Goal: Information Seeking & Learning: Check status

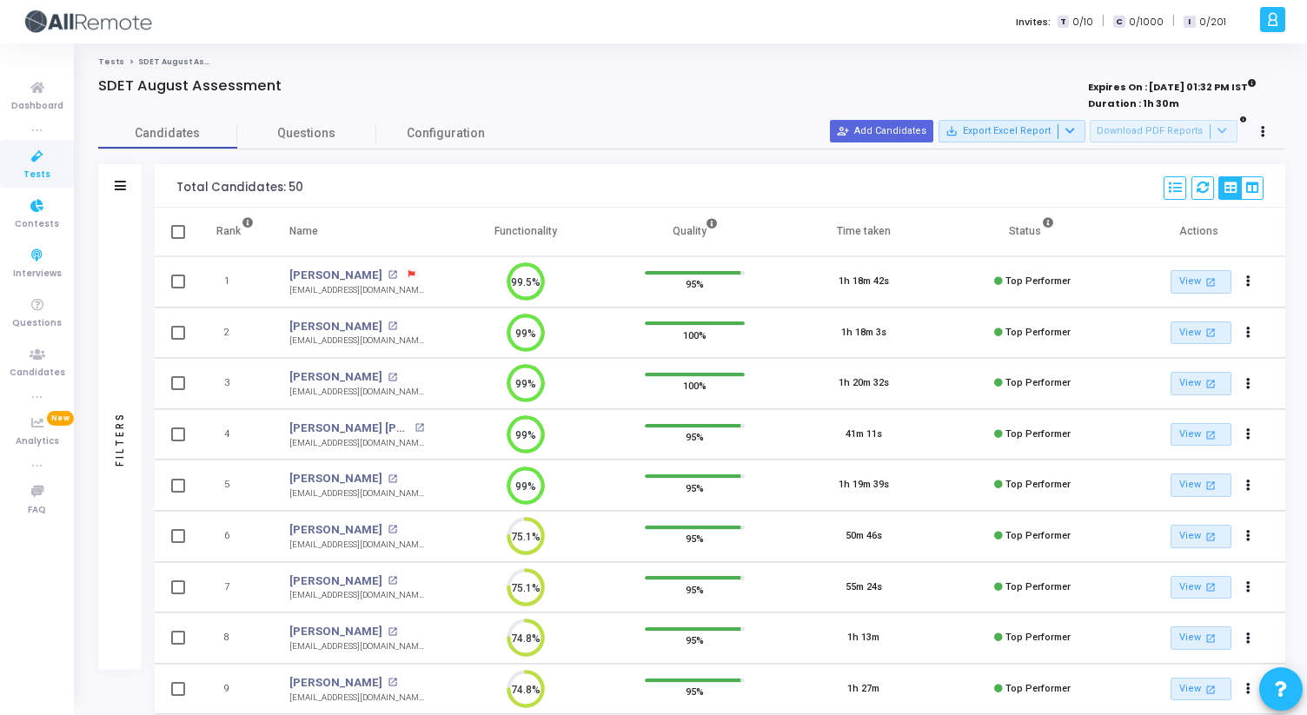
click at [39, 148] on icon at bounding box center [37, 157] width 37 height 22
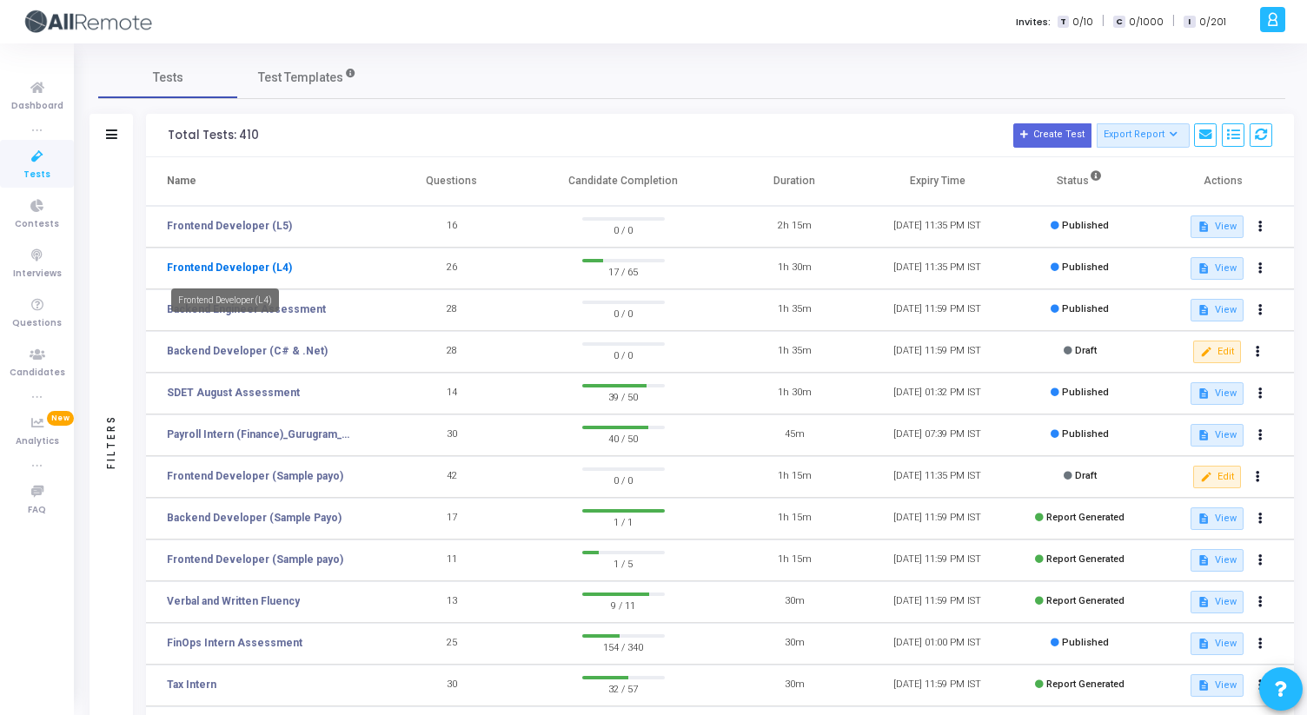
click at [273, 266] on link "Frontend Developer (L4)" at bounding box center [229, 268] width 125 height 16
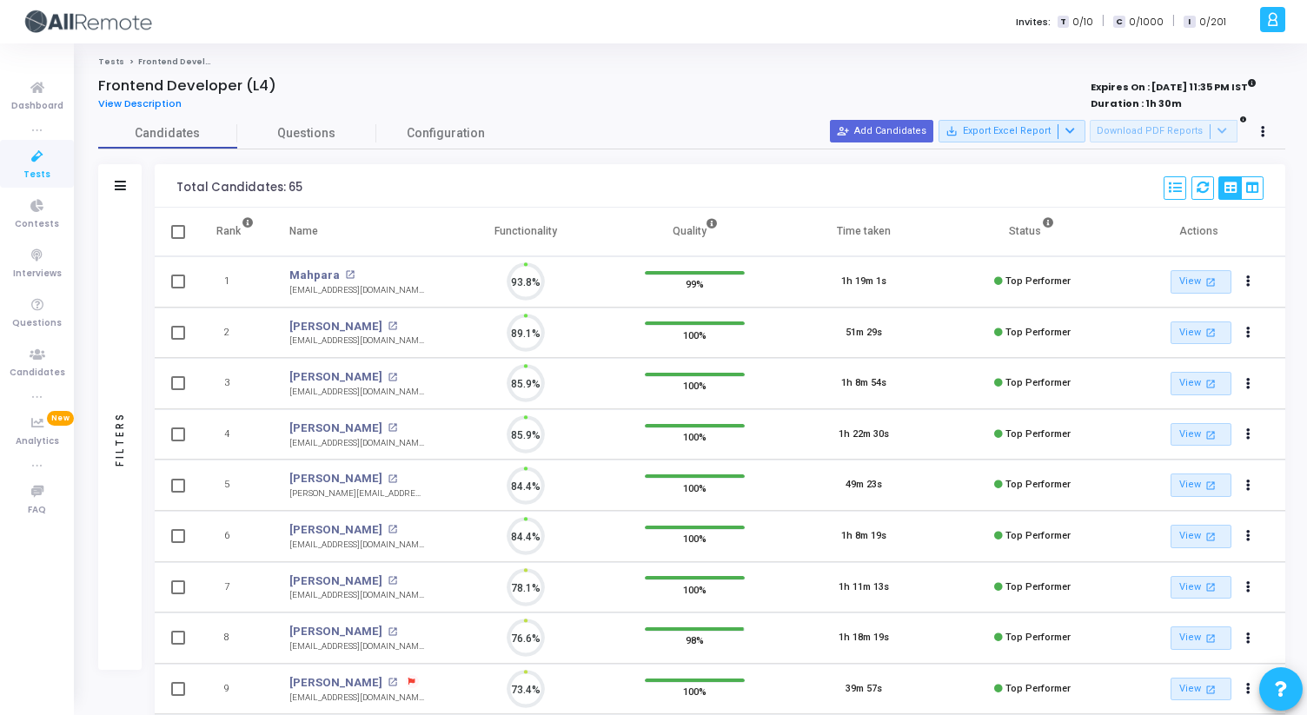
scroll to position [37, 44]
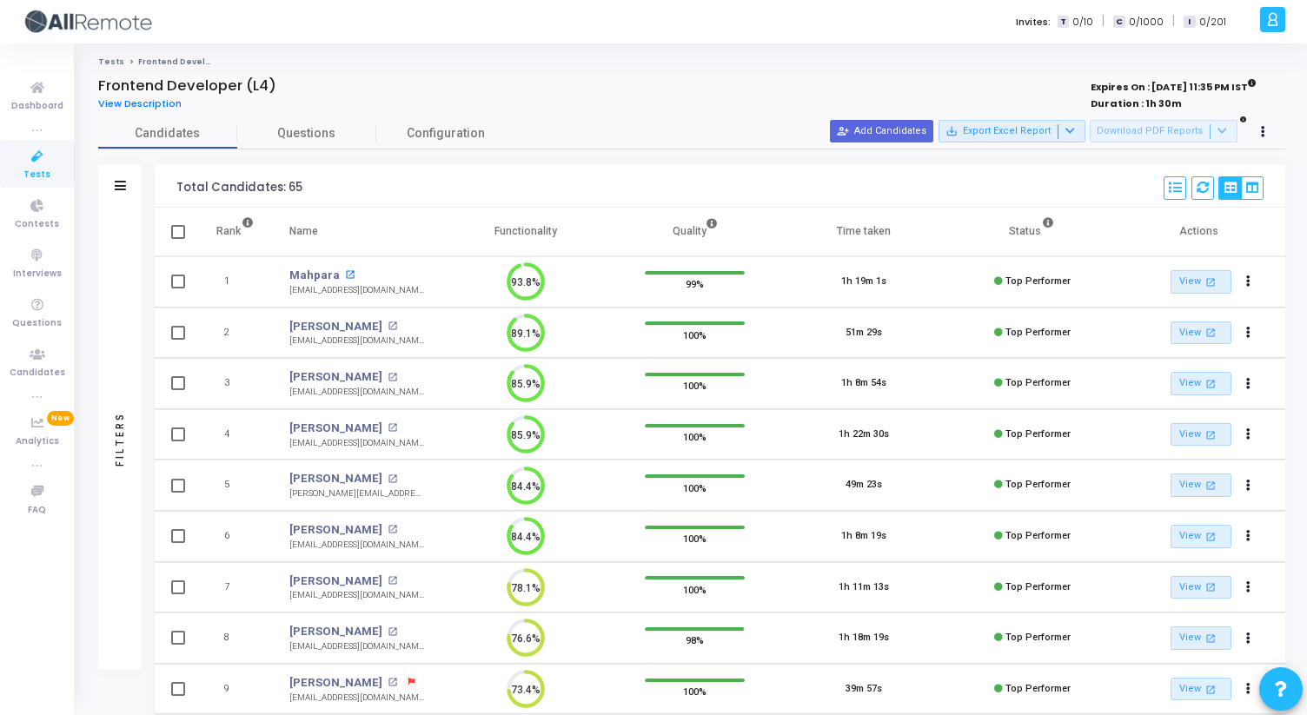
click at [345, 273] on mat-icon "open_in_new" at bounding box center [350, 275] width 10 height 10
click at [388, 323] on mat-icon "open_in_new" at bounding box center [393, 327] width 10 height 10
click at [41, 164] on icon at bounding box center [37, 157] width 37 height 22
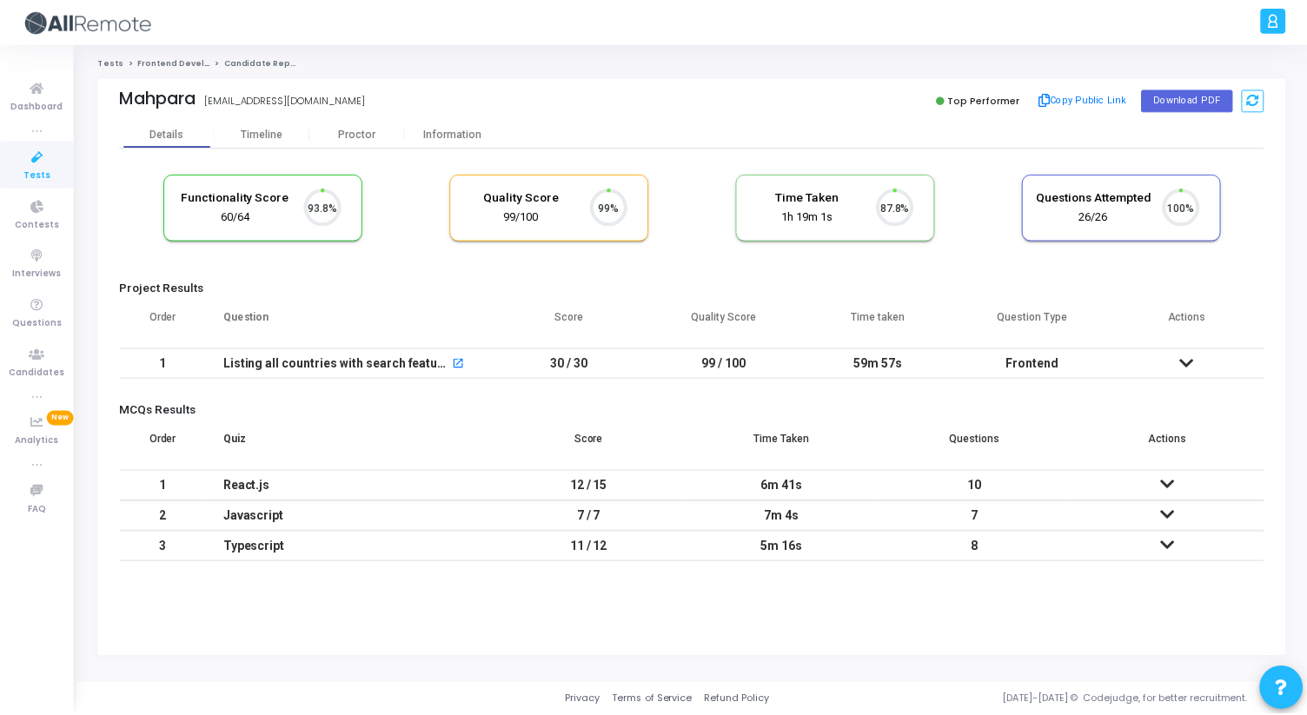
scroll to position [37, 44]
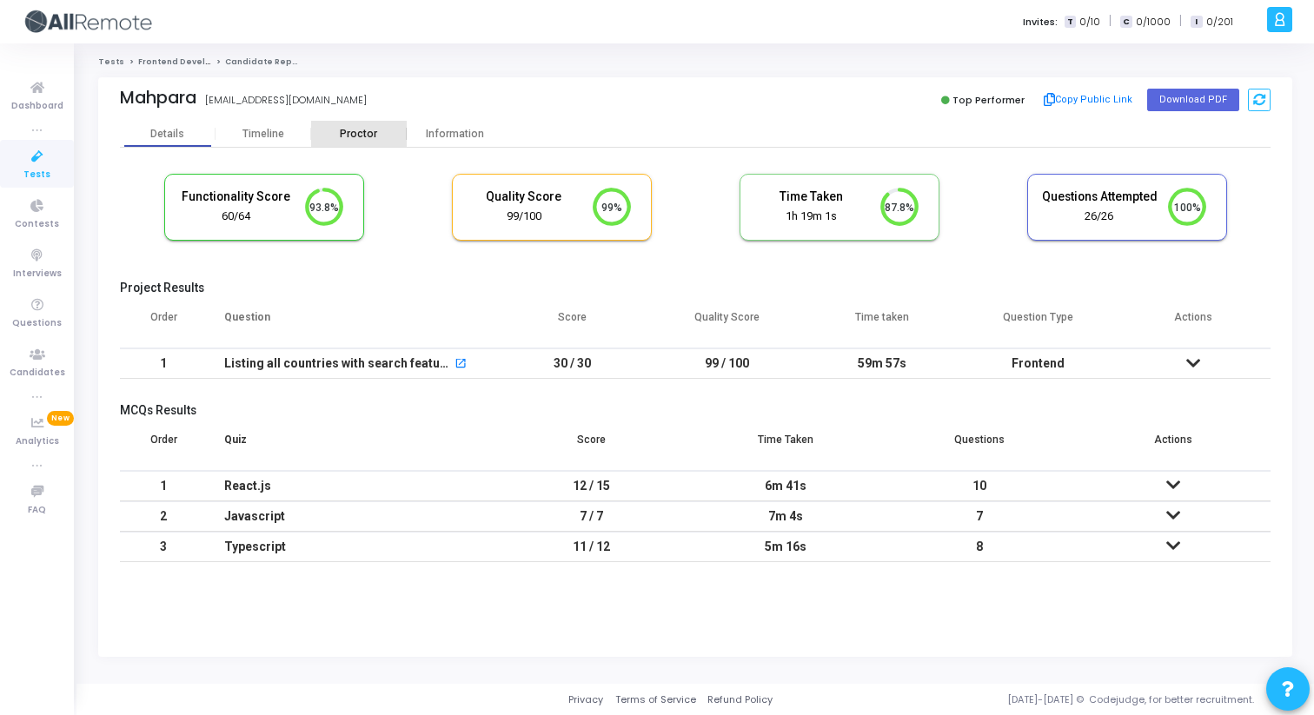
click at [363, 137] on div "Proctor" at bounding box center [359, 134] width 96 height 13
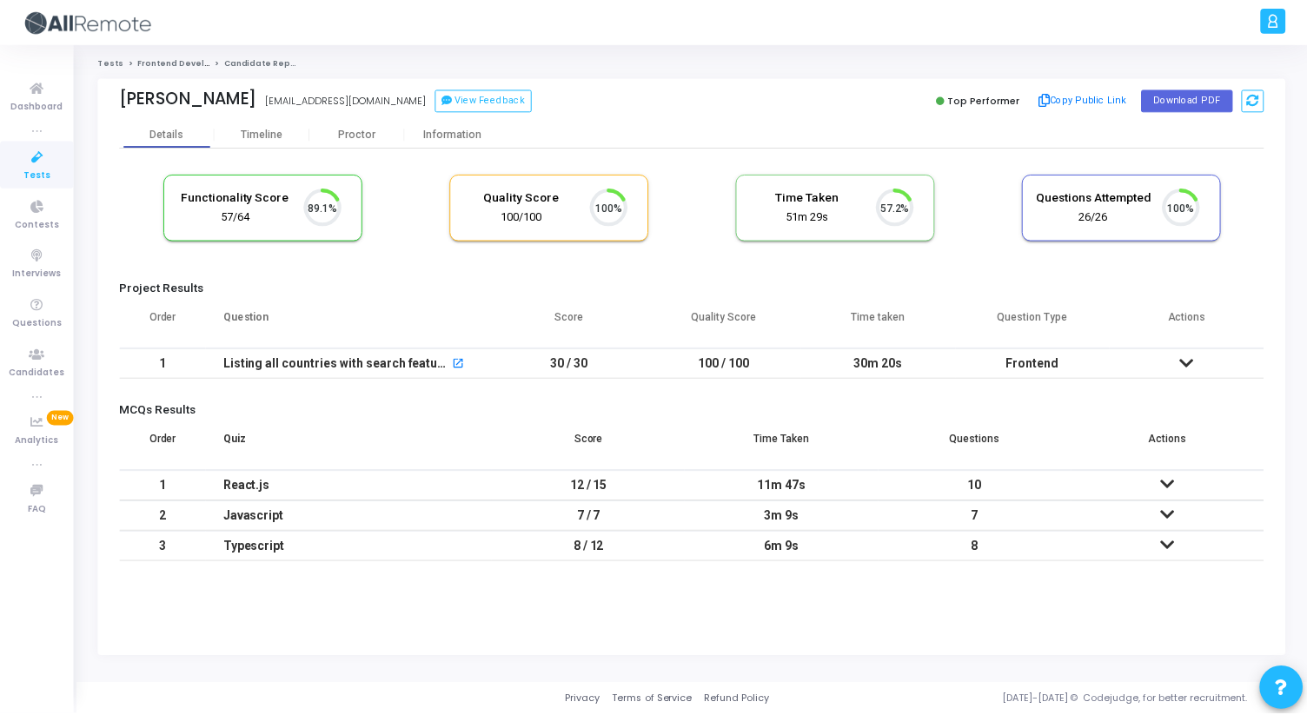
scroll to position [37, 44]
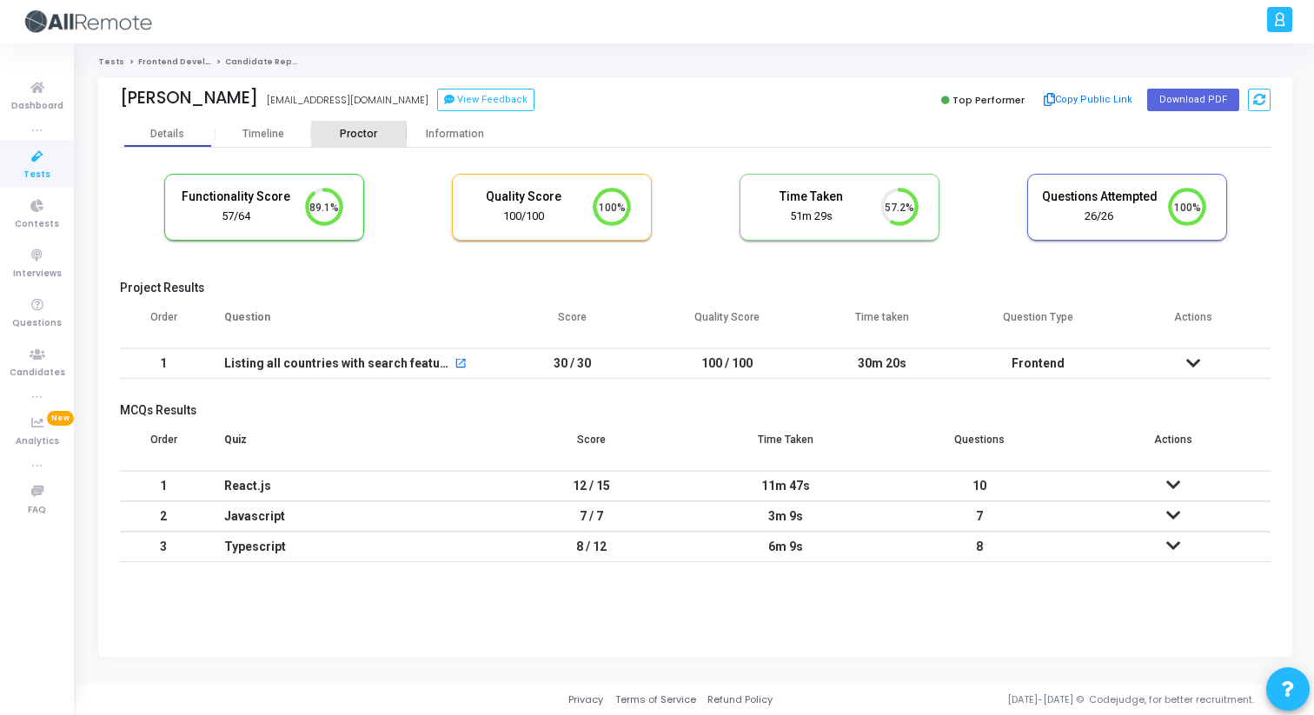
click at [374, 134] on div "Proctor" at bounding box center [359, 134] width 96 height 13
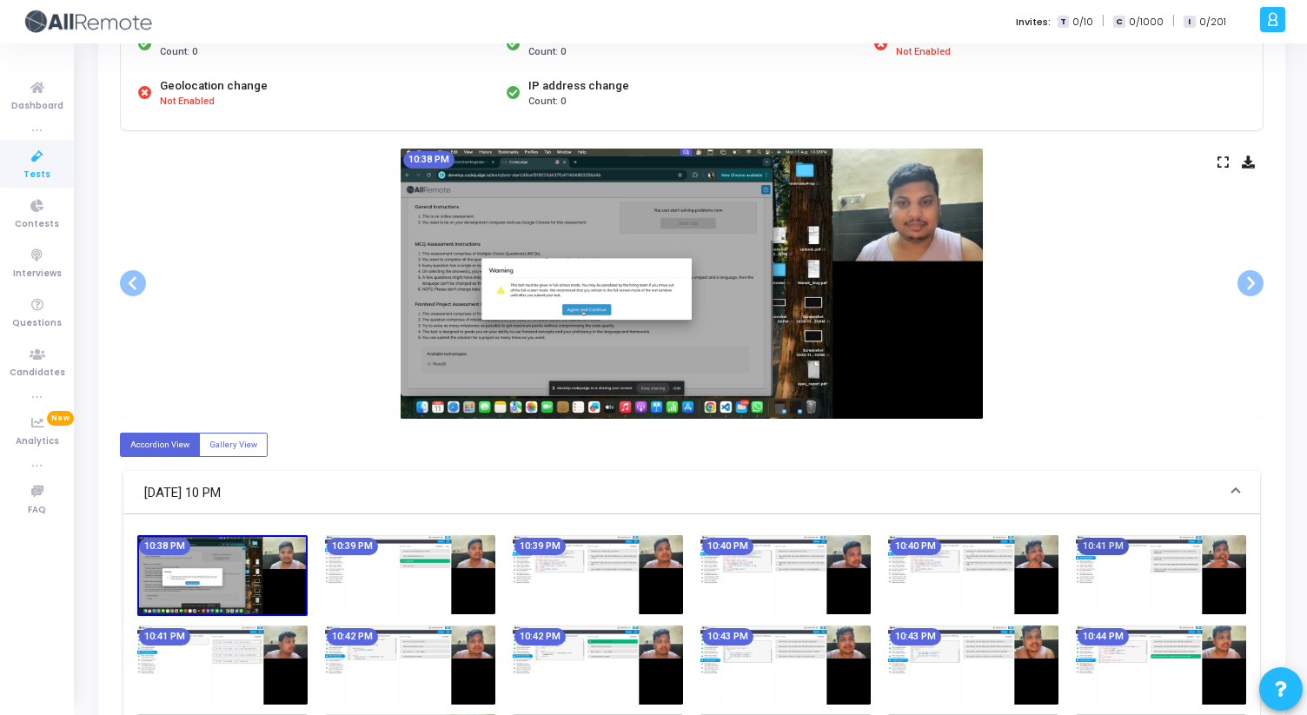
scroll to position [227, 0]
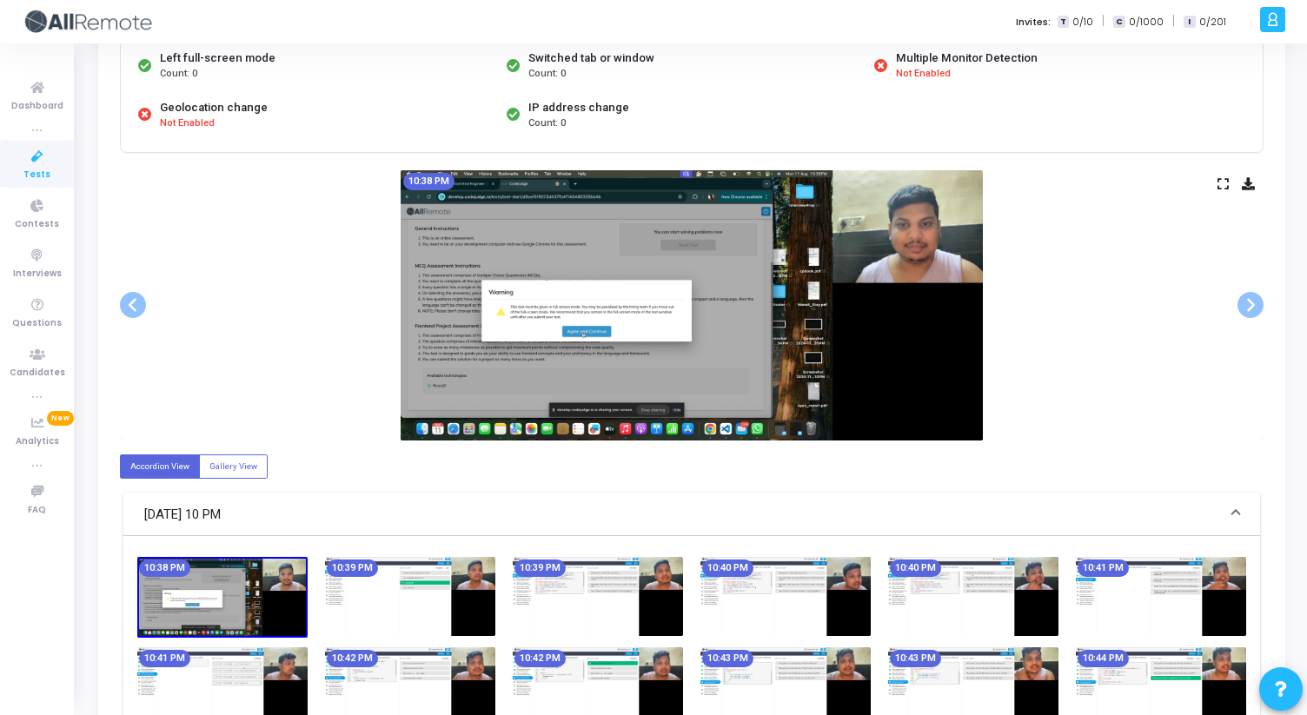
click at [1222, 181] on icon at bounding box center [1223, 184] width 11 height 10
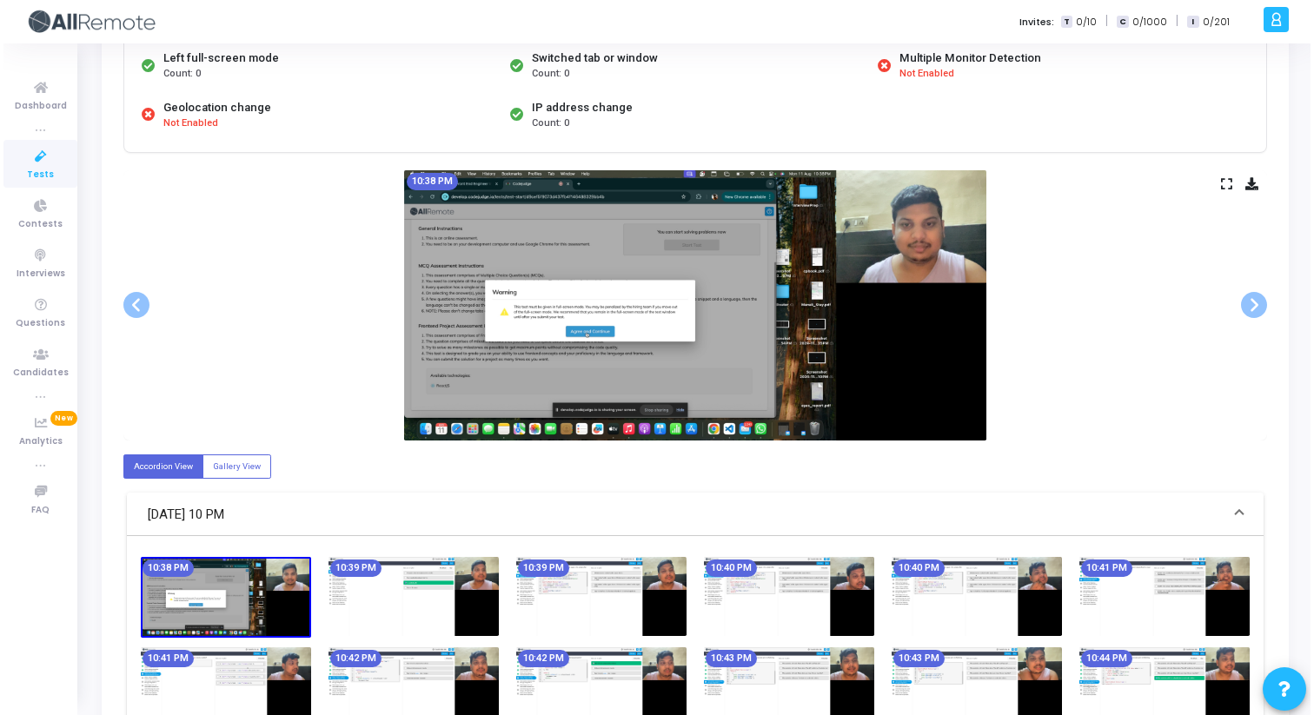
scroll to position [0, 0]
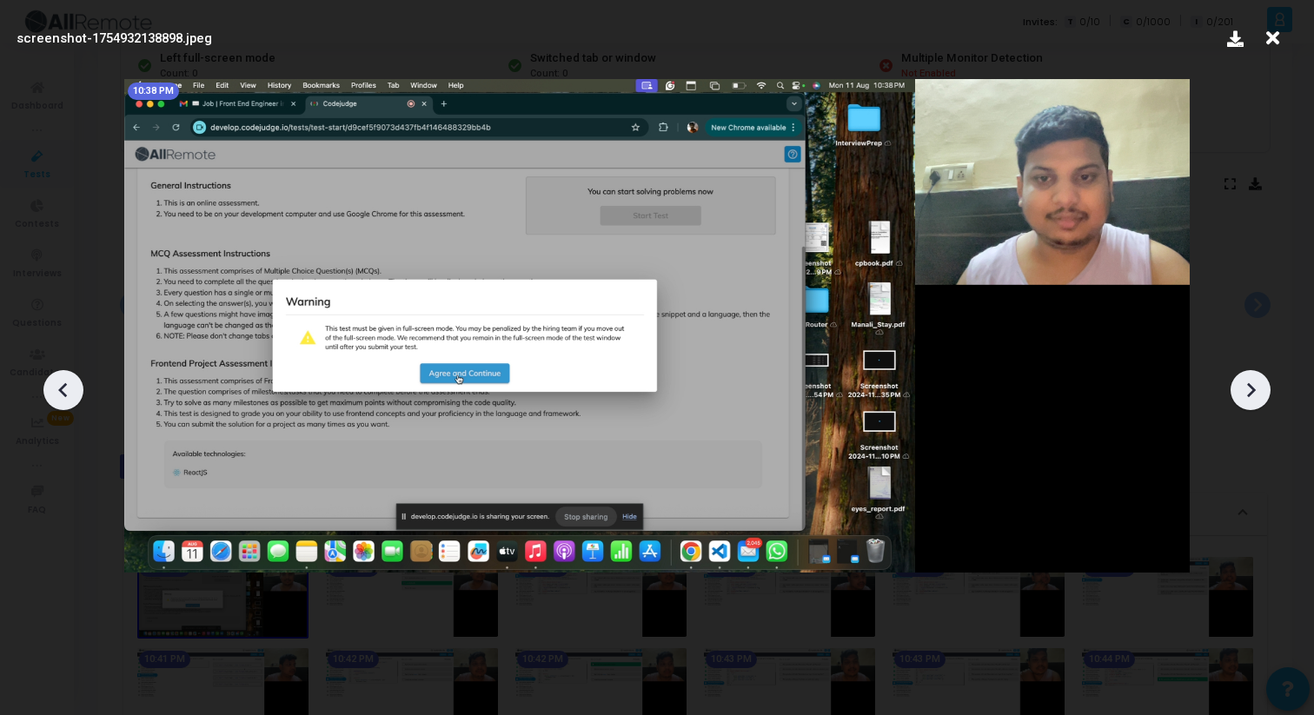
click at [1251, 393] on icon at bounding box center [1251, 389] width 9 height 15
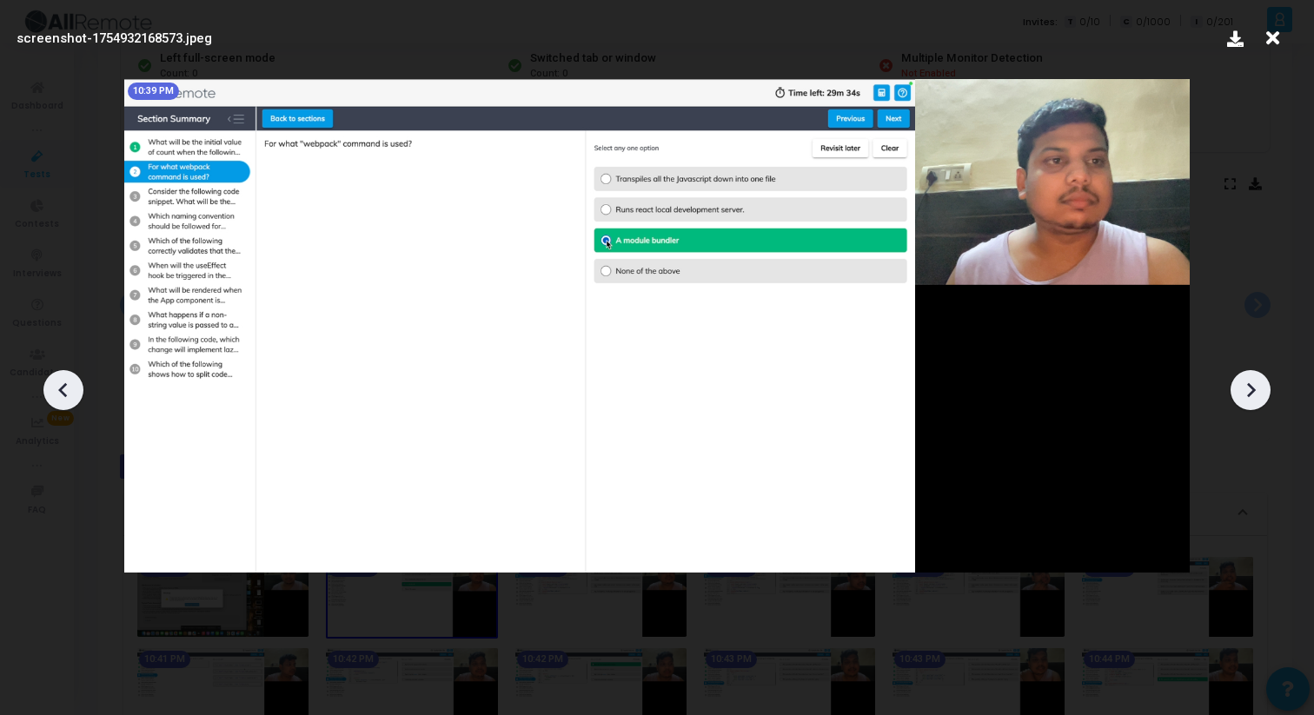
click at [1251, 390] on icon at bounding box center [1251, 390] width 26 height 26
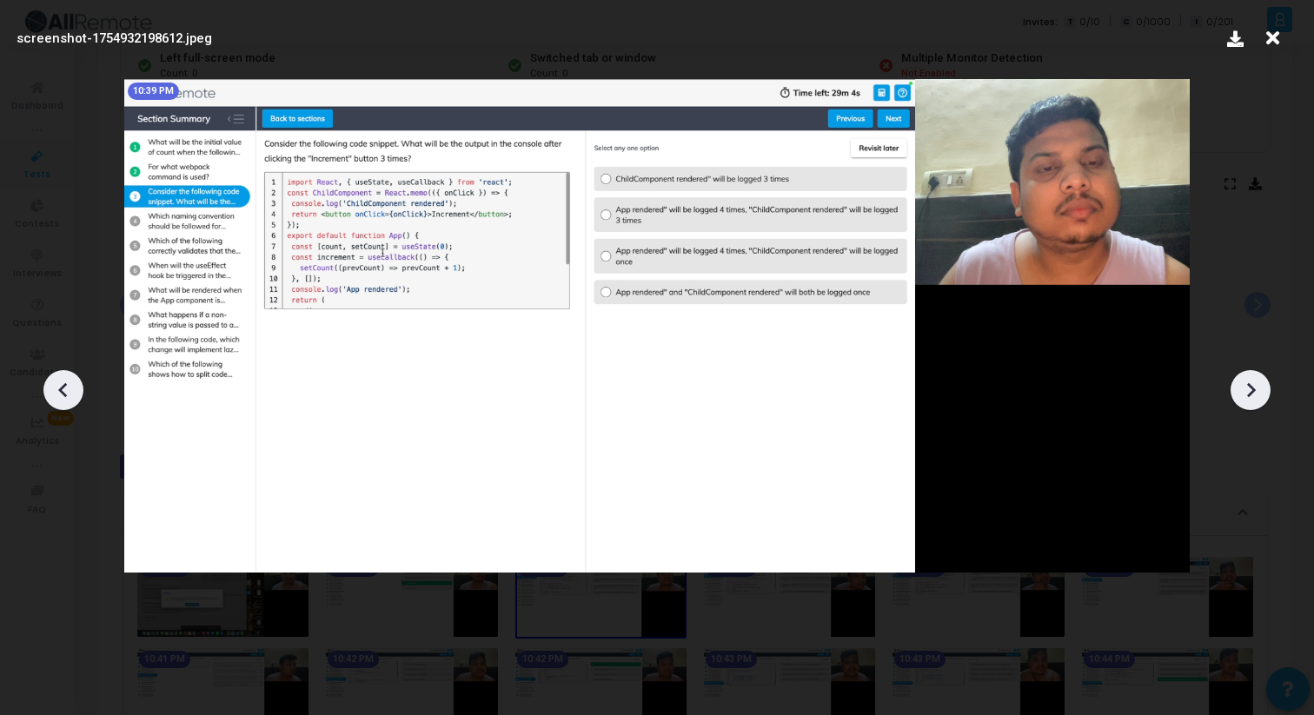
click at [1251, 390] on icon at bounding box center [1251, 390] width 26 height 26
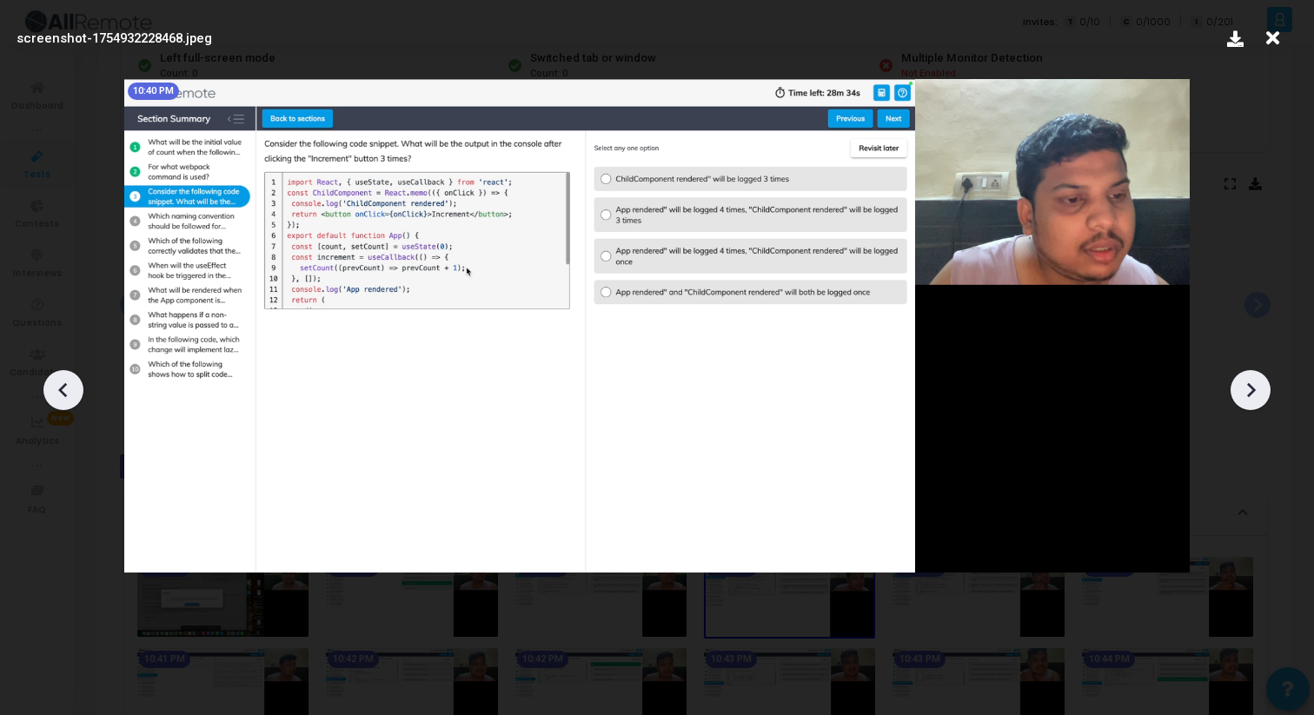
click at [1251, 389] on icon at bounding box center [1251, 390] width 26 height 26
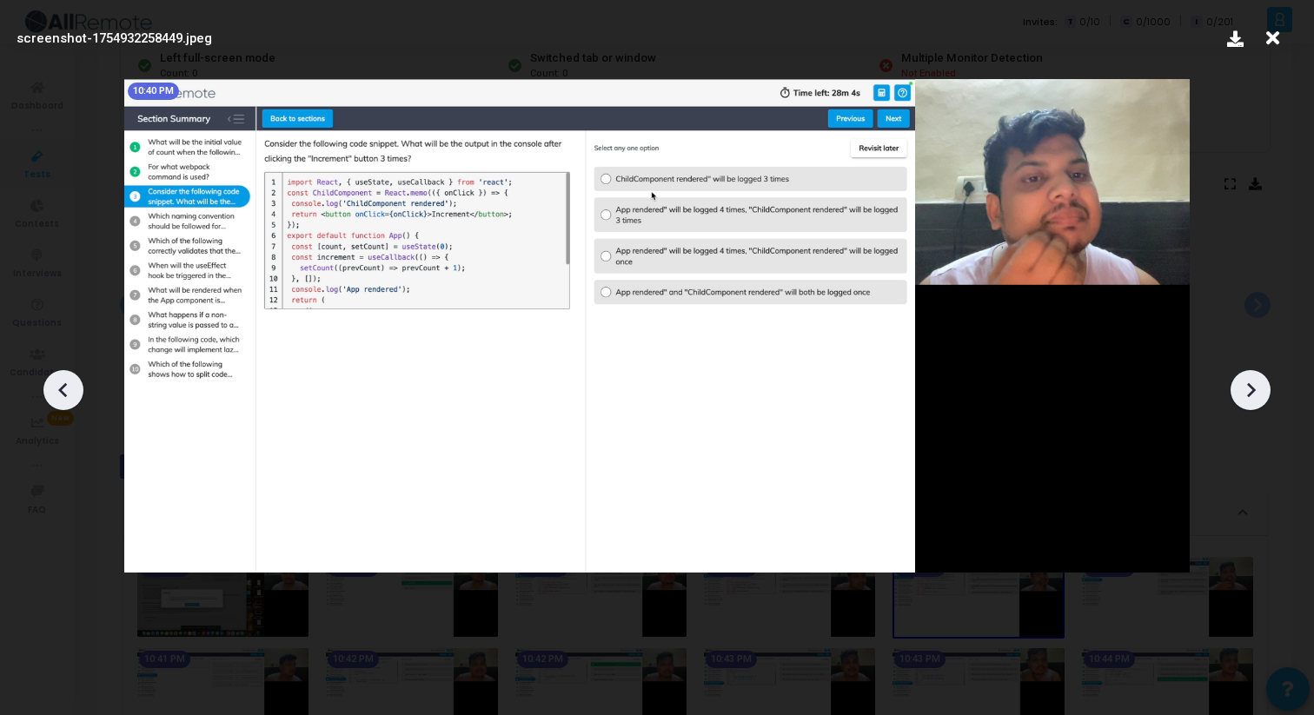
click at [1251, 389] on icon at bounding box center [1251, 390] width 26 height 26
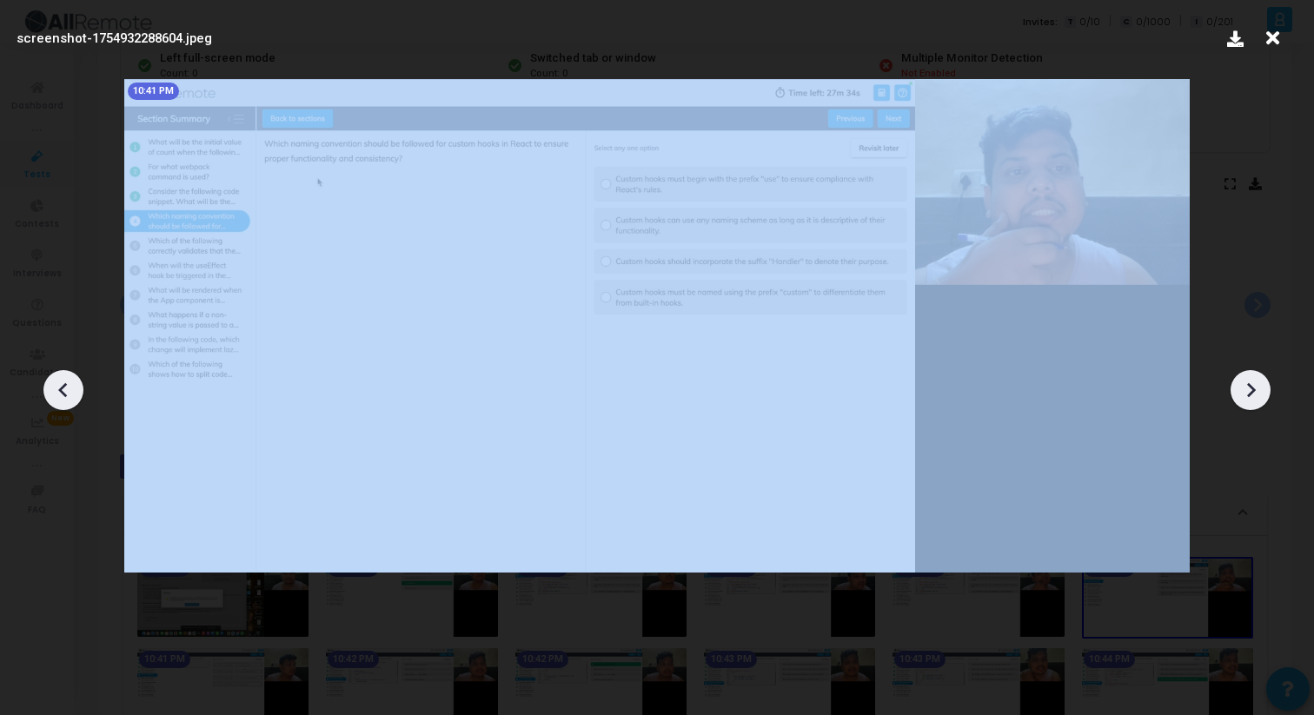
click at [1251, 389] on icon at bounding box center [1251, 390] width 26 height 26
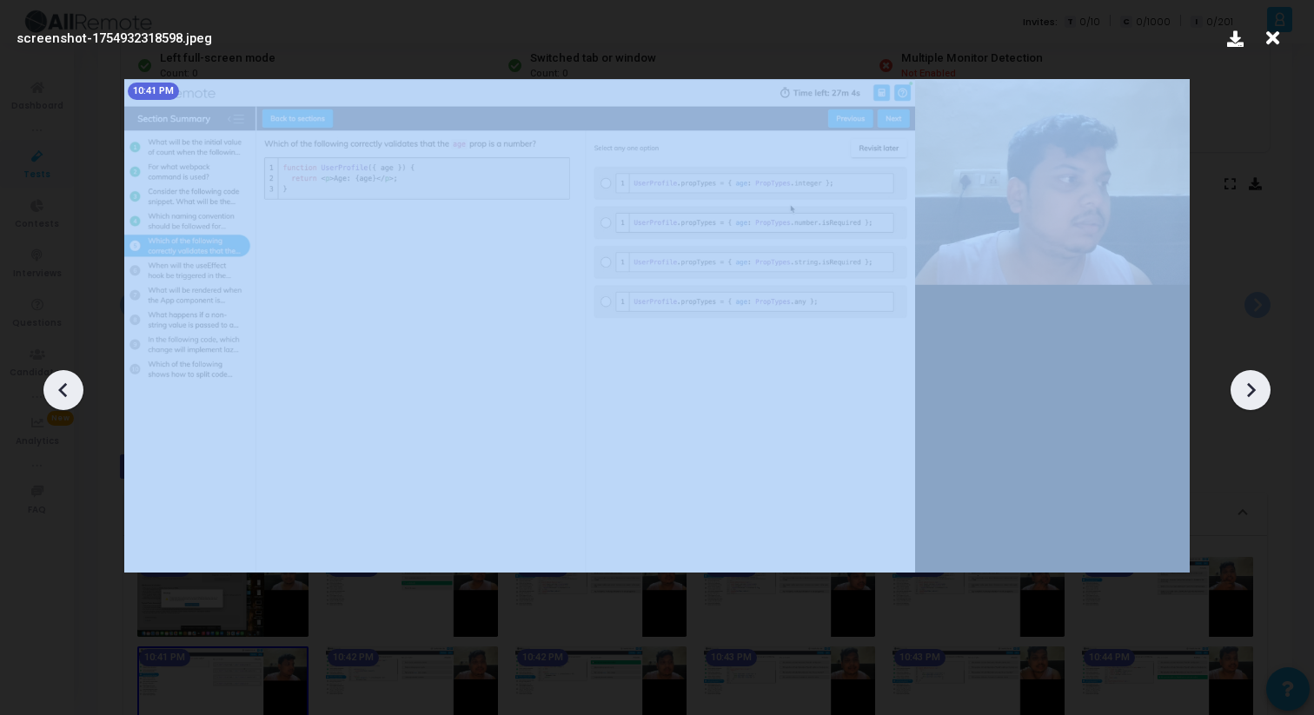
click at [1251, 389] on icon at bounding box center [1251, 390] width 26 height 26
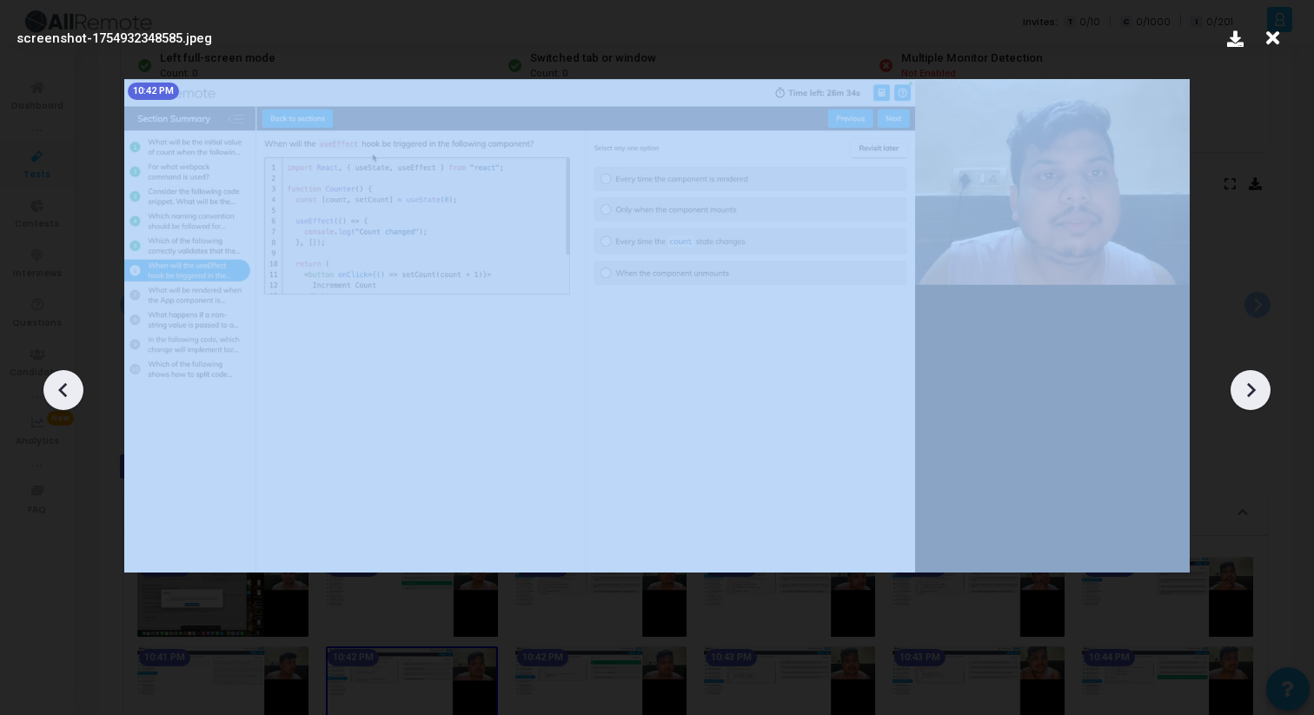
click at [1251, 389] on icon at bounding box center [1251, 390] width 26 height 26
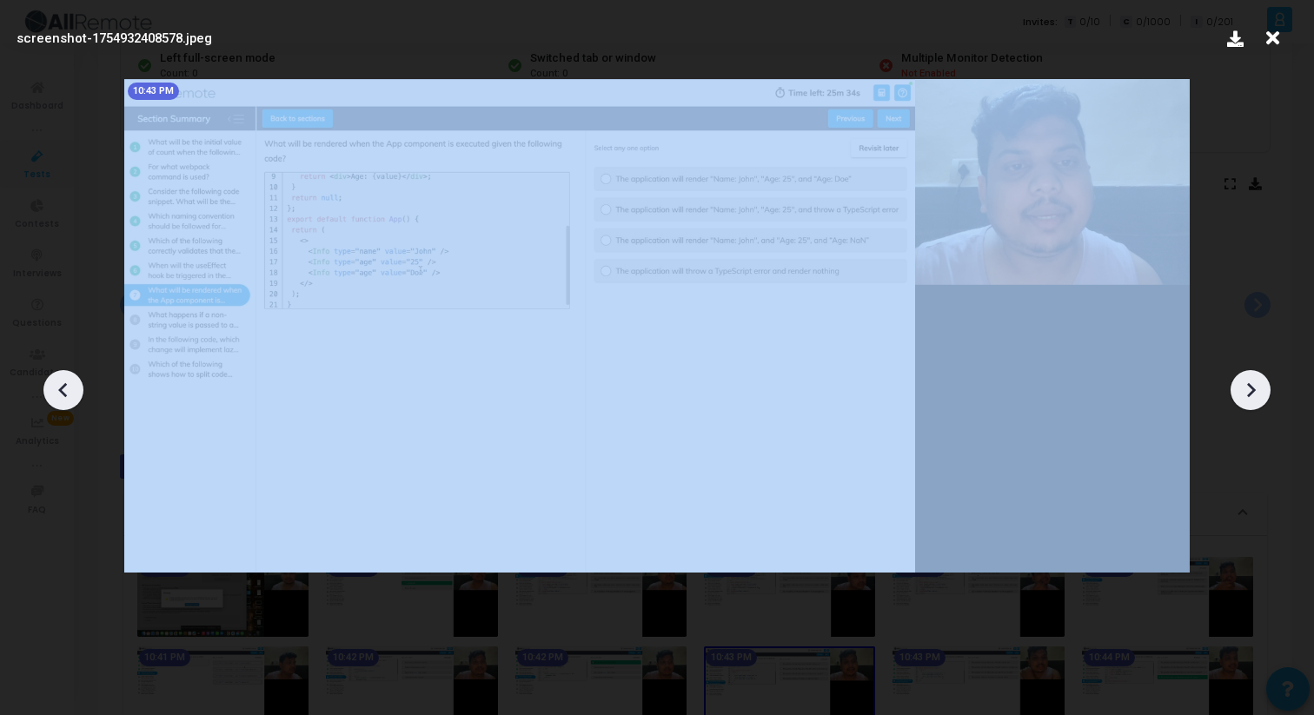
click at [1251, 389] on icon at bounding box center [1251, 390] width 26 height 26
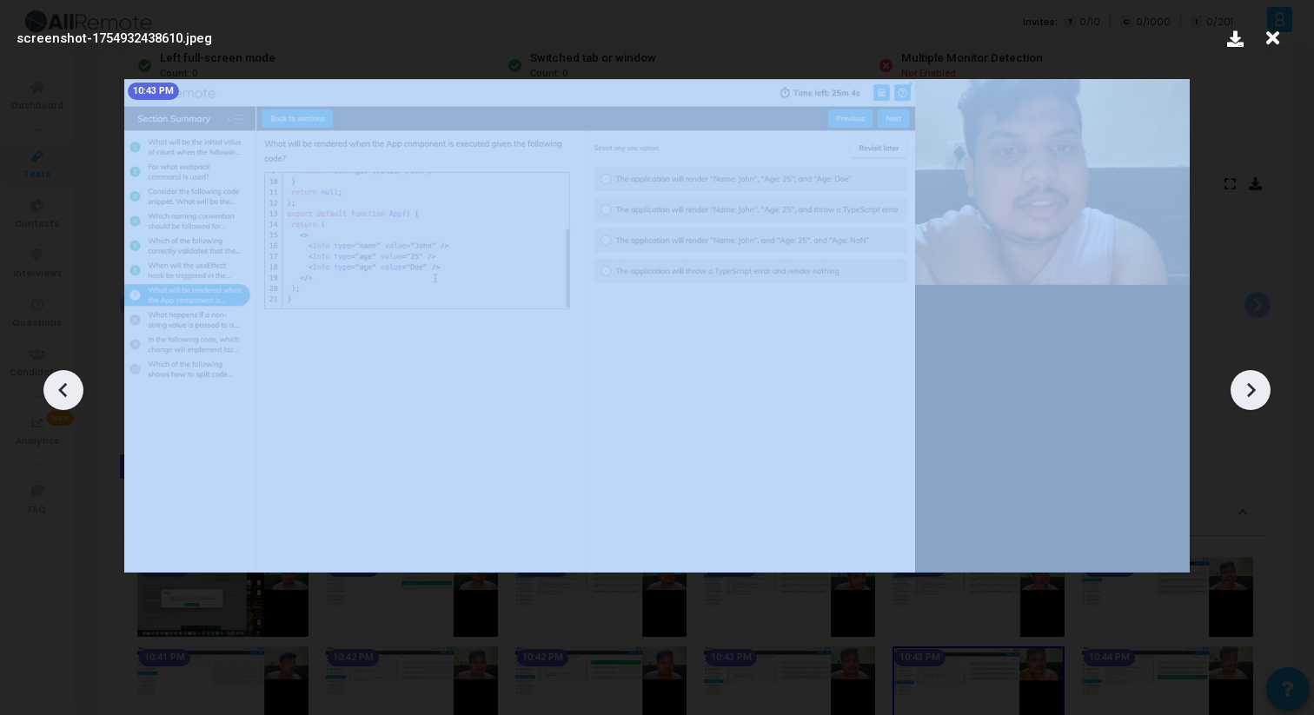
click at [1251, 389] on icon at bounding box center [1251, 390] width 26 height 26
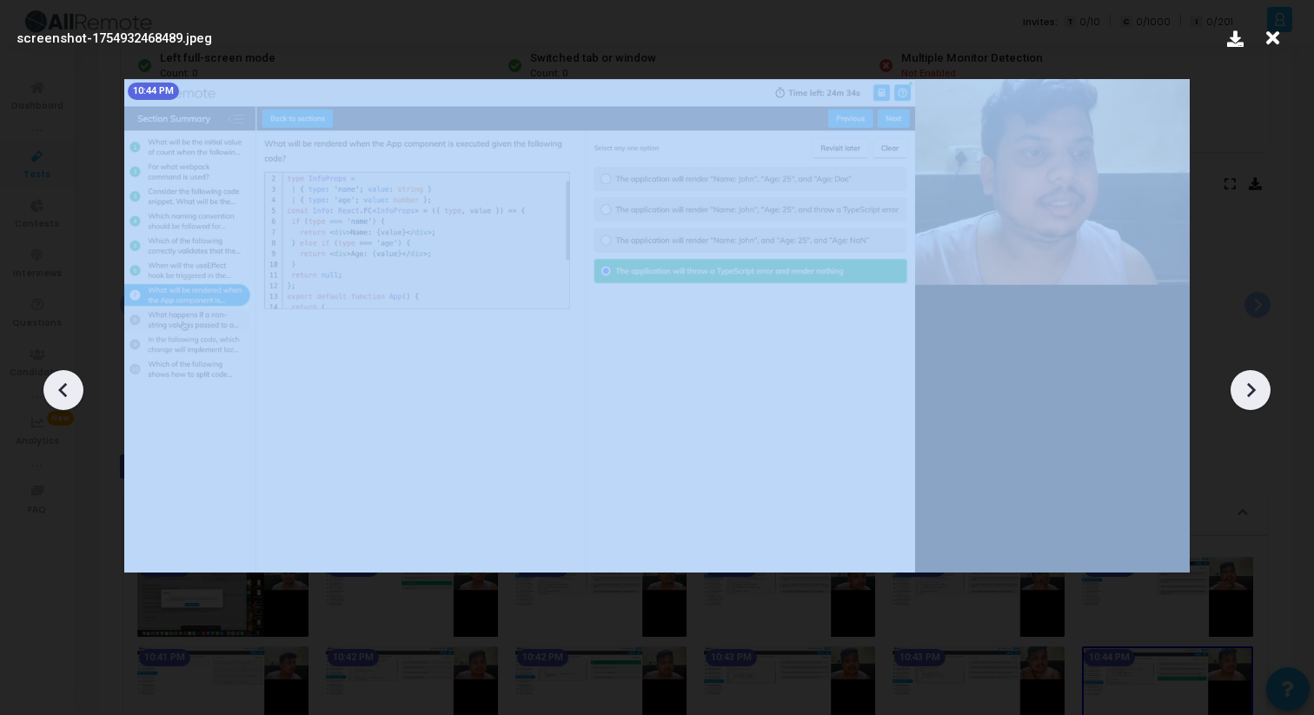
click at [1251, 389] on icon at bounding box center [1251, 390] width 26 height 26
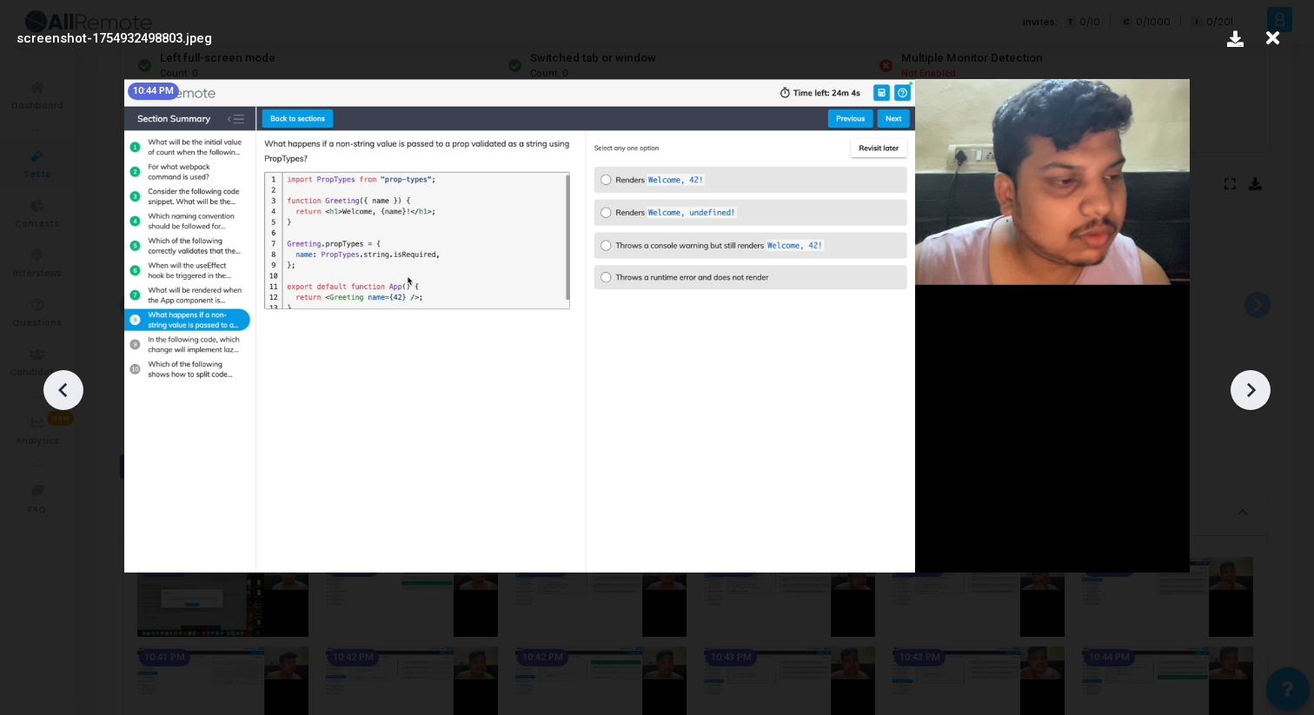
click at [1244, 386] on icon at bounding box center [1251, 390] width 26 height 26
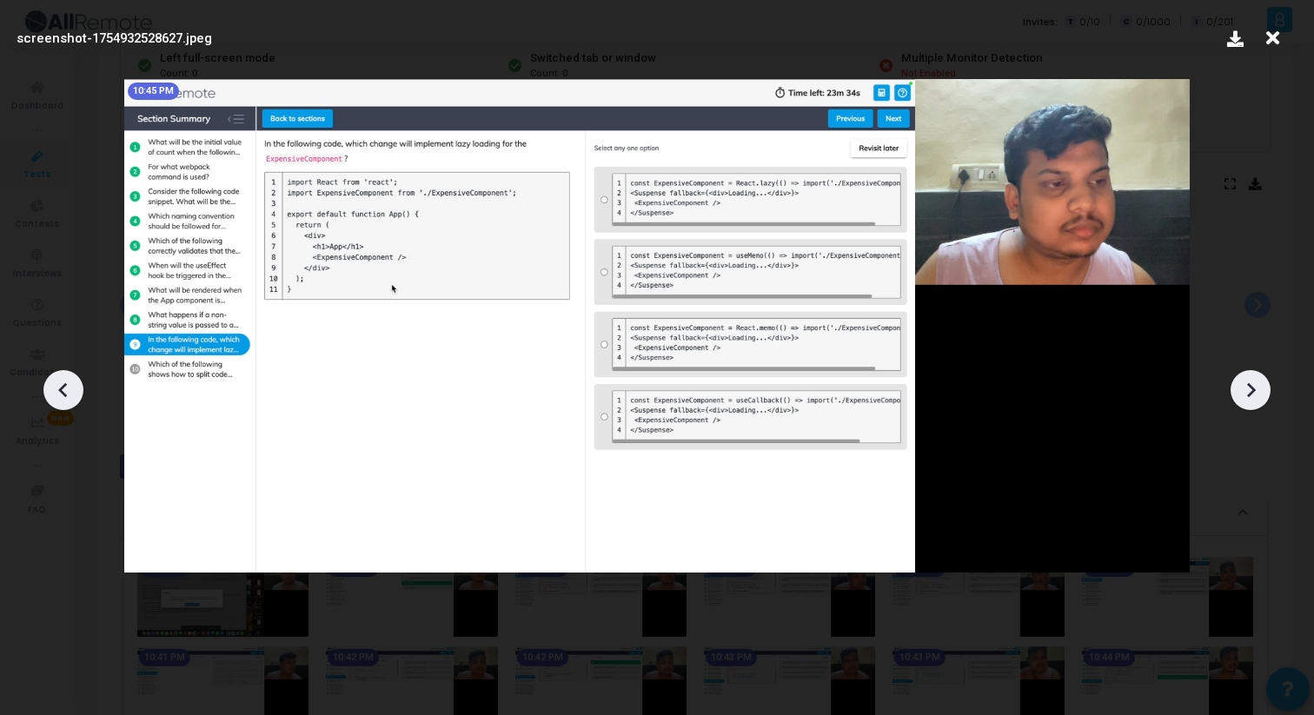
click at [1244, 386] on icon at bounding box center [1251, 390] width 26 height 26
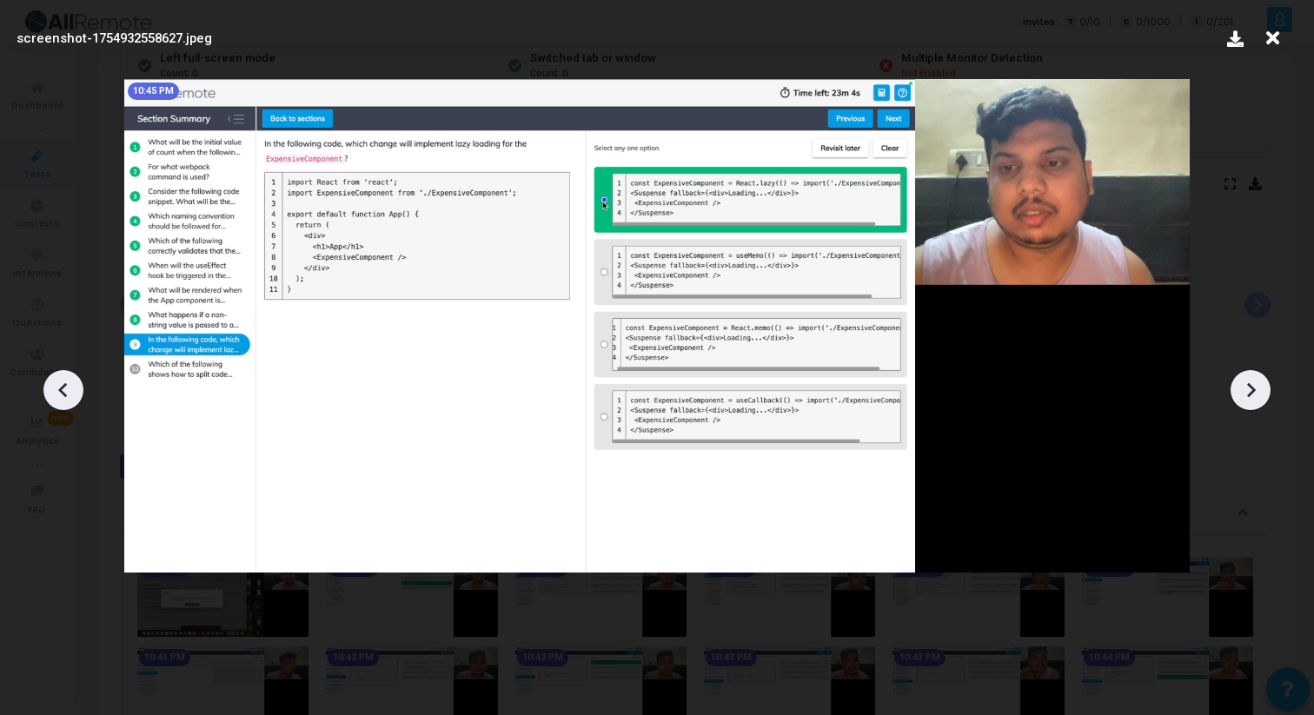
click at [1244, 386] on icon at bounding box center [1251, 390] width 26 height 26
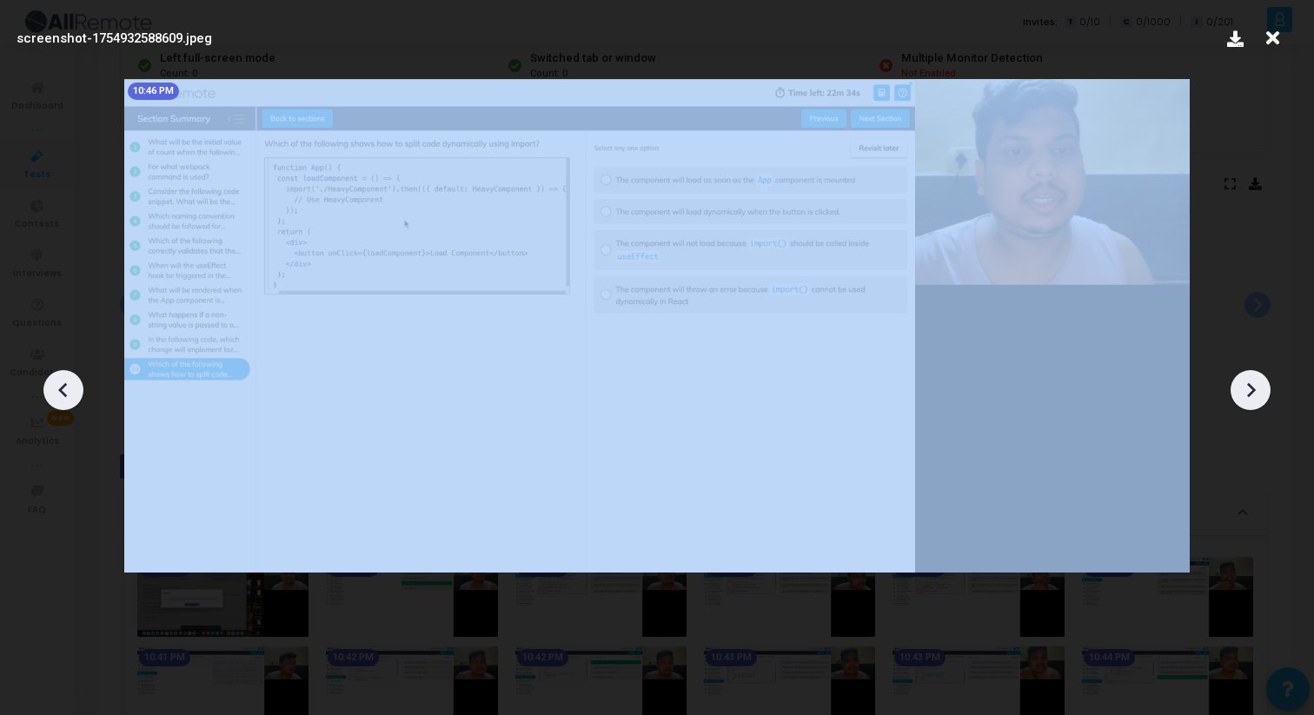
click at [1244, 386] on icon at bounding box center [1251, 390] width 26 height 26
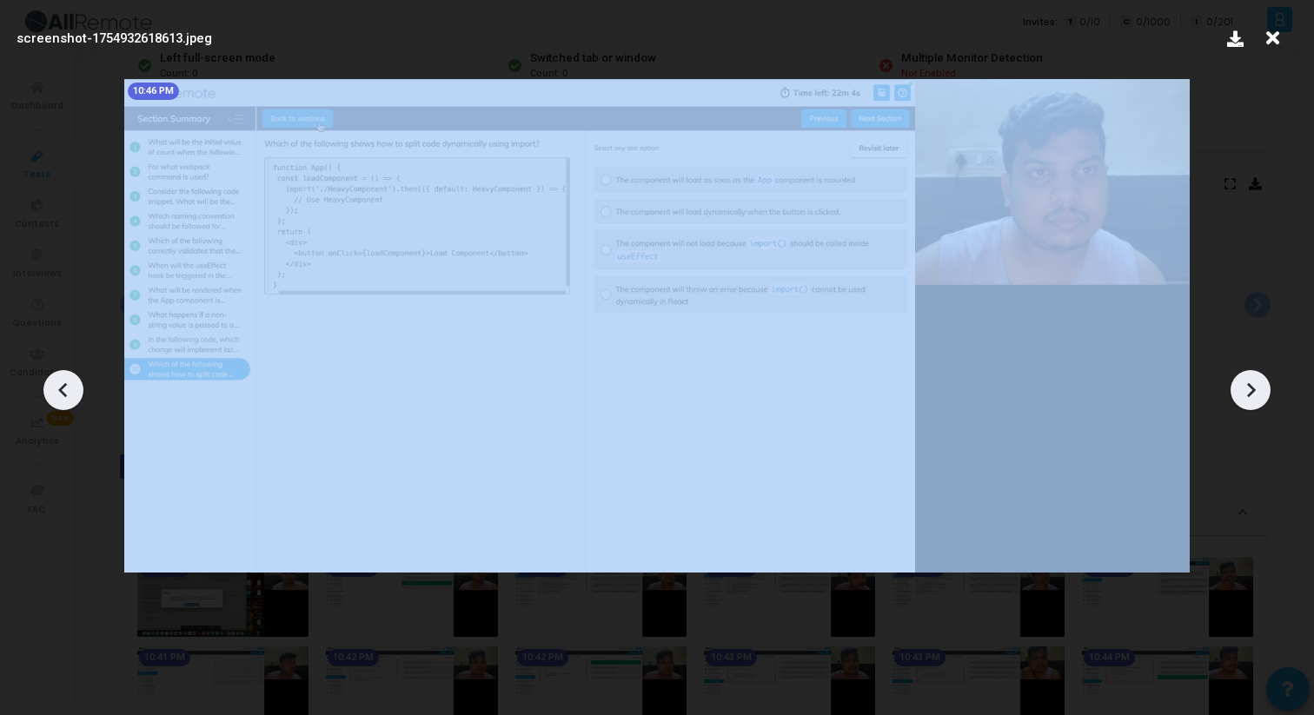
click at [1244, 386] on icon at bounding box center [1251, 390] width 26 height 26
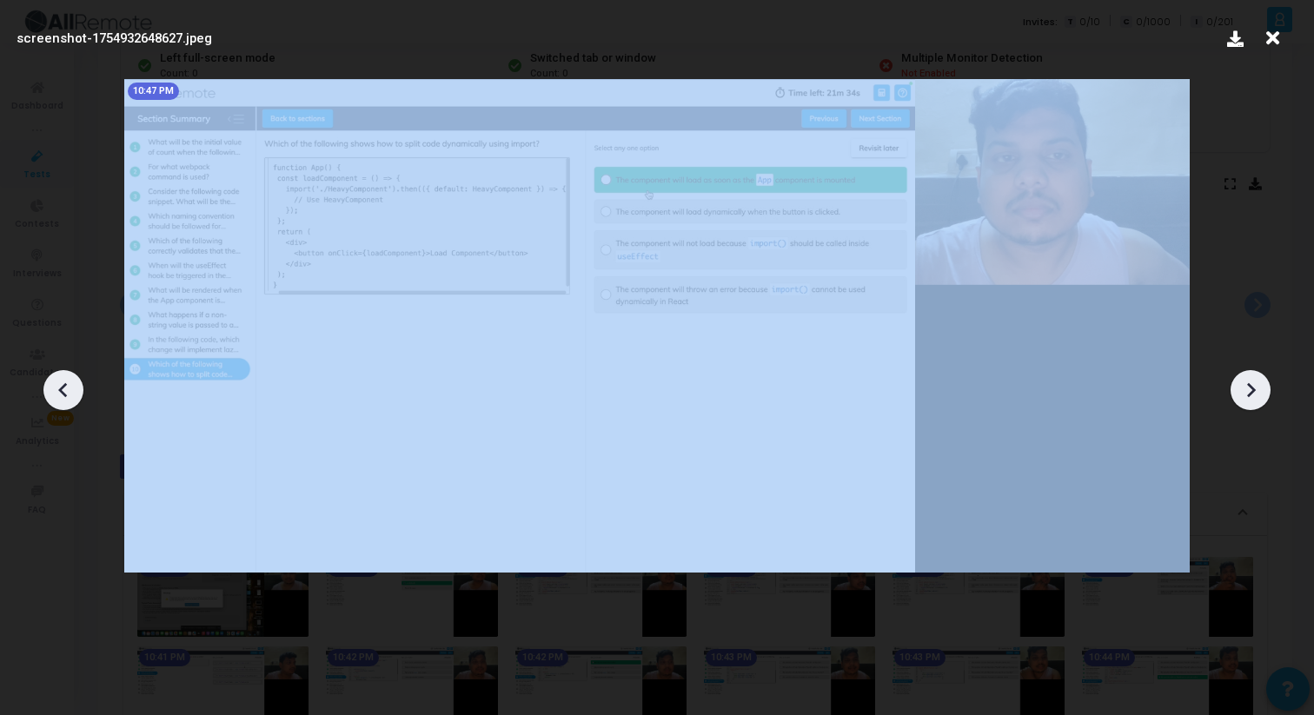
click at [1244, 386] on icon at bounding box center [1251, 390] width 26 height 26
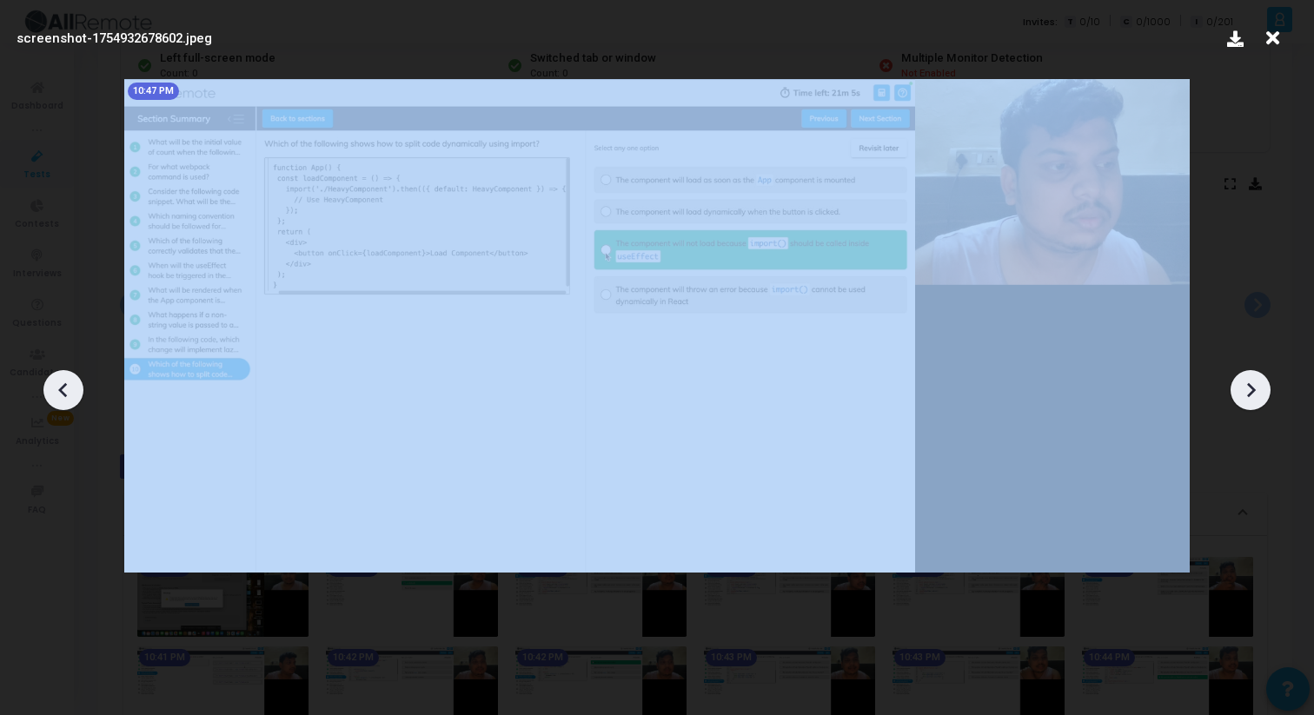
click at [1245, 386] on icon at bounding box center [1251, 390] width 26 height 26
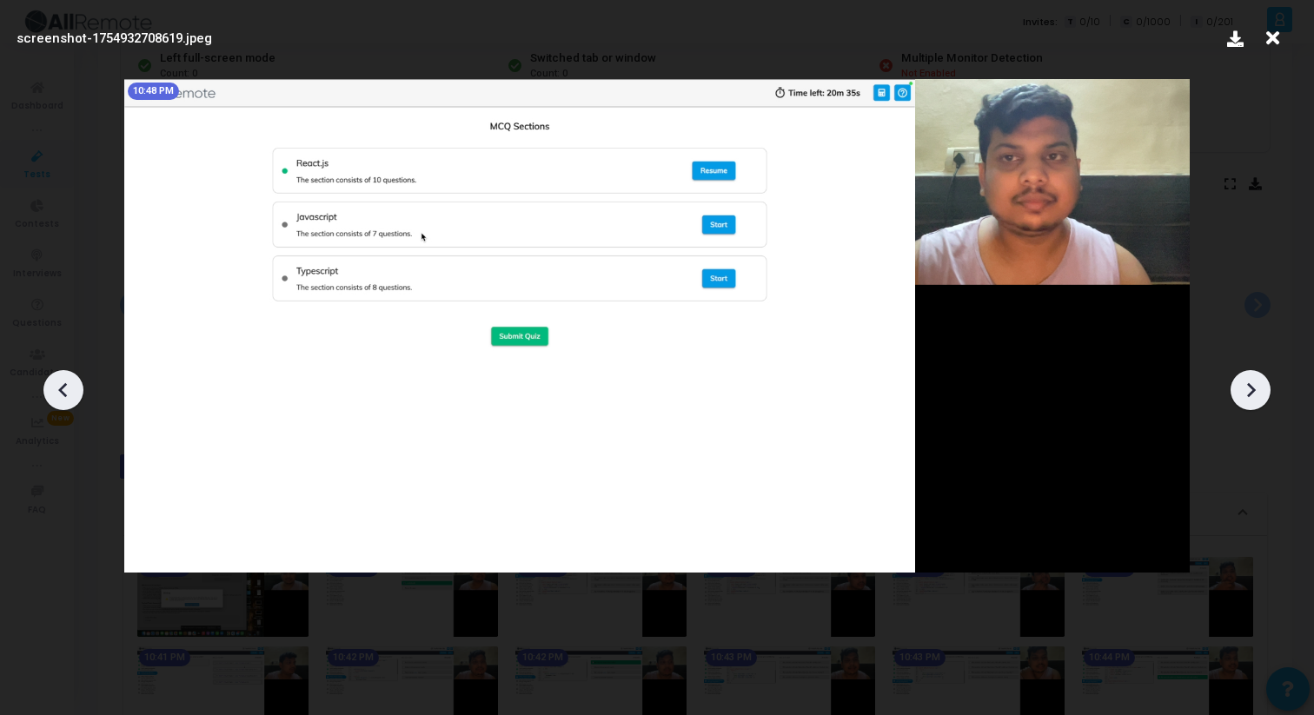
click at [1245, 386] on icon at bounding box center [1251, 390] width 26 height 26
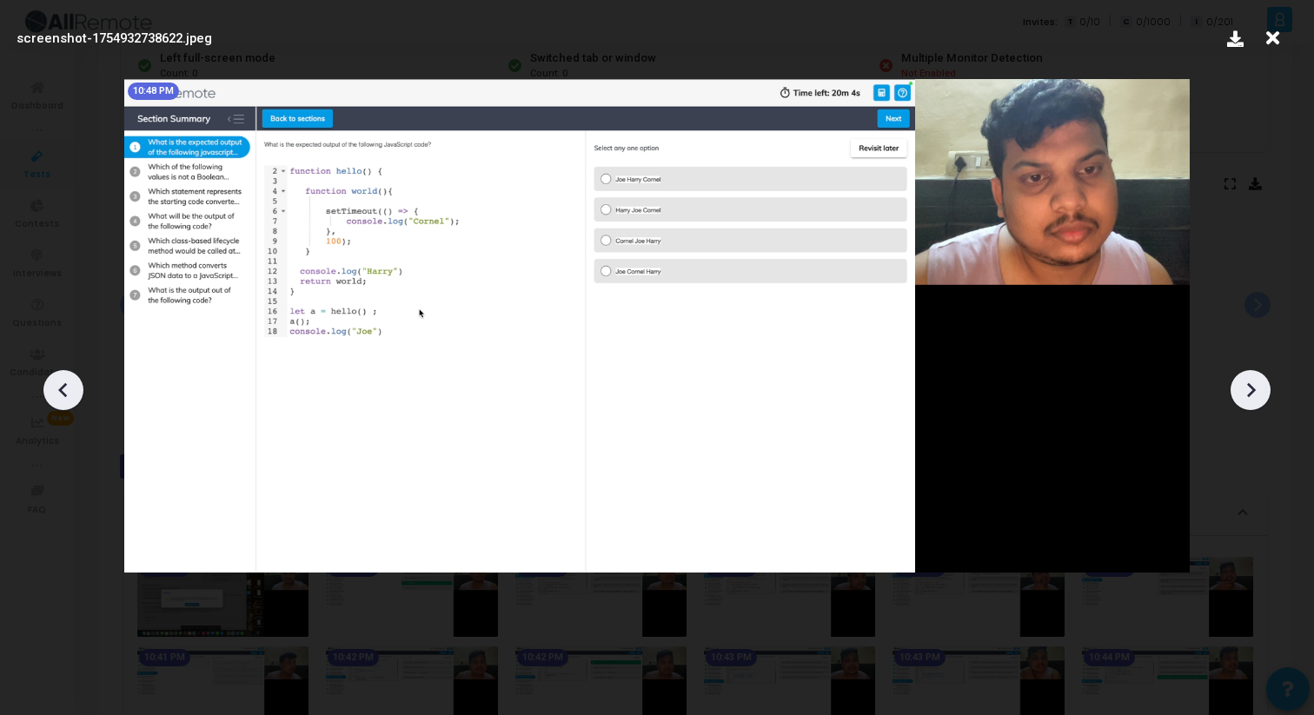
click at [1245, 386] on icon at bounding box center [1251, 390] width 26 height 26
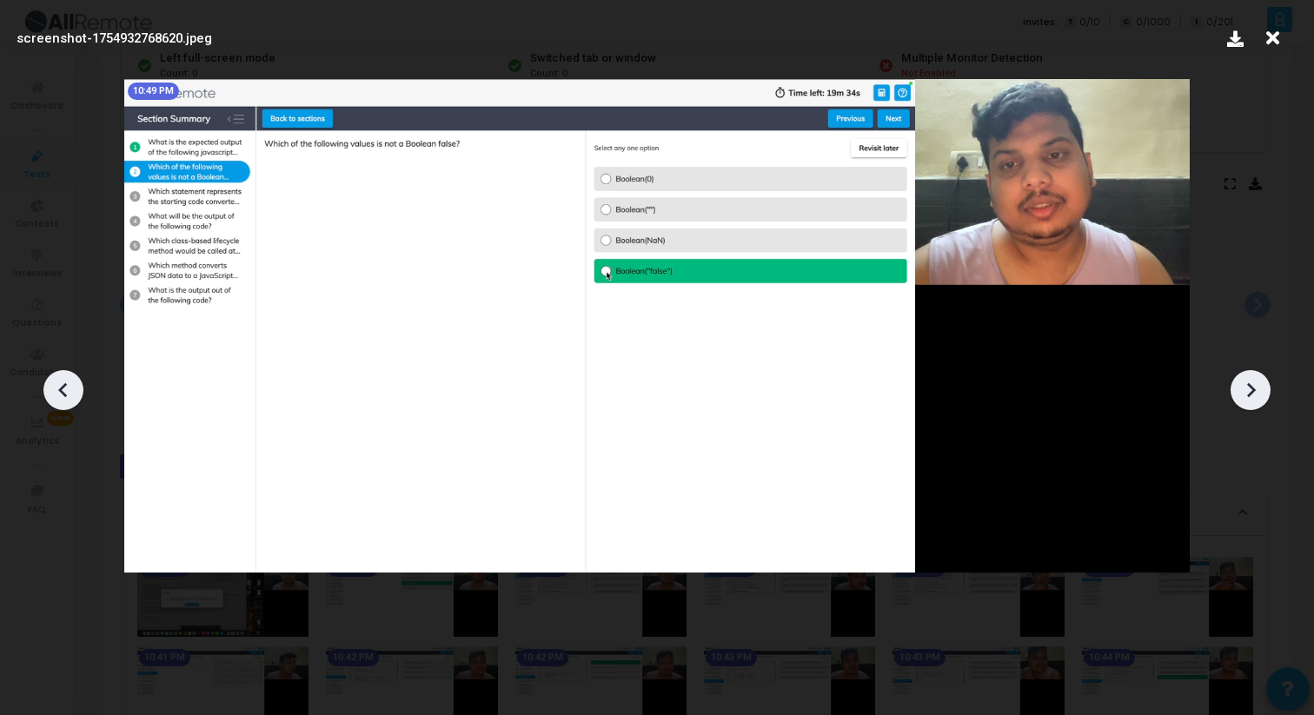
click at [1245, 386] on icon at bounding box center [1251, 390] width 26 height 26
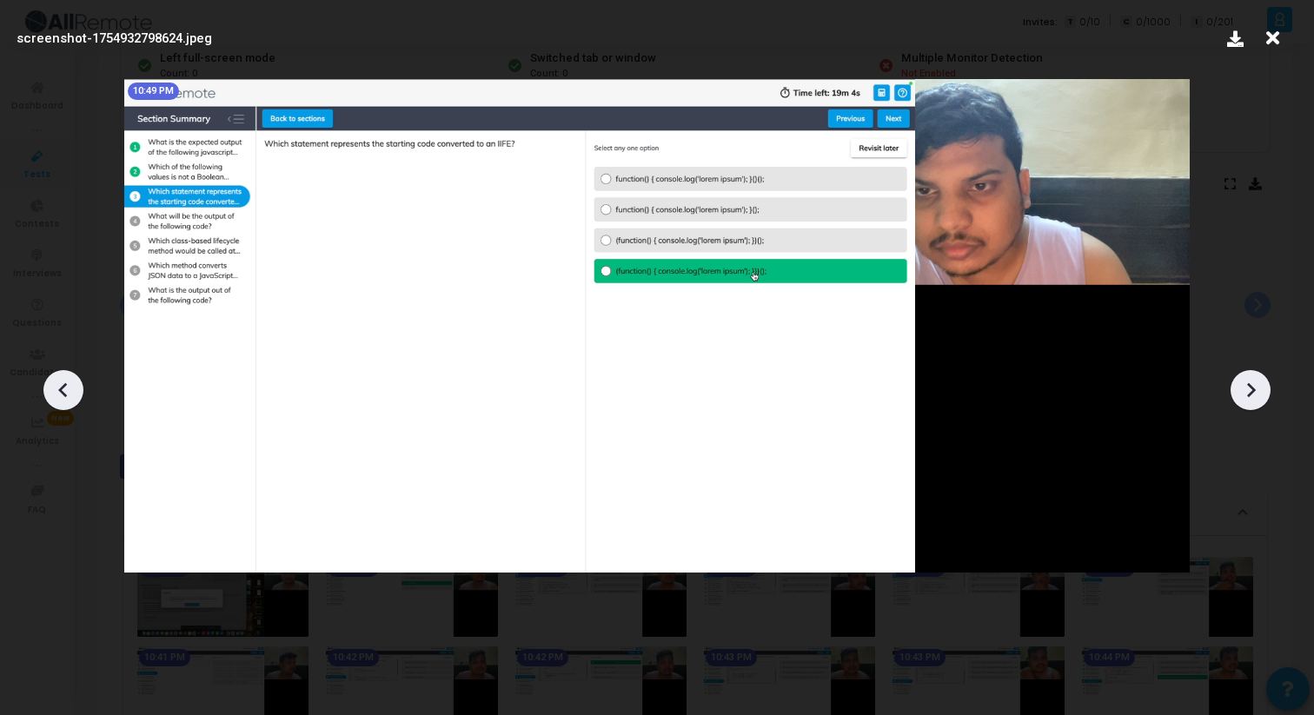
click at [1245, 386] on icon at bounding box center [1251, 390] width 26 height 26
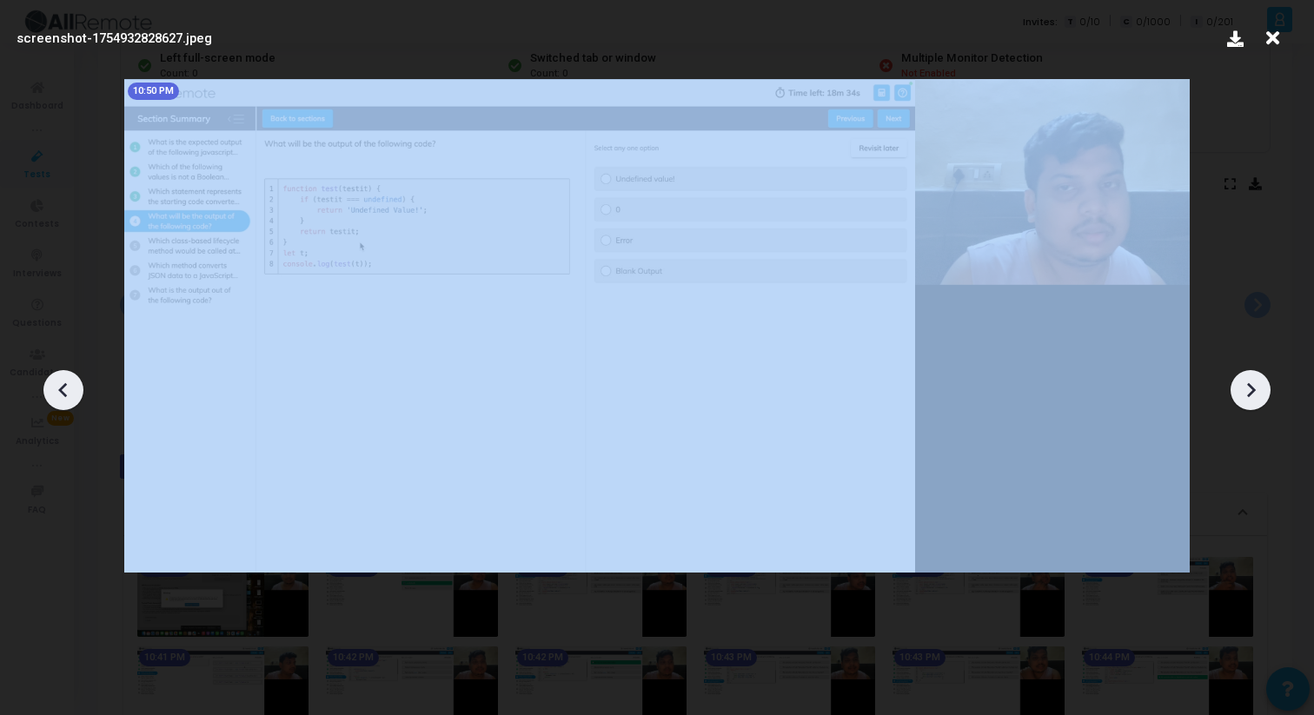
click at [1245, 386] on icon at bounding box center [1251, 390] width 26 height 26
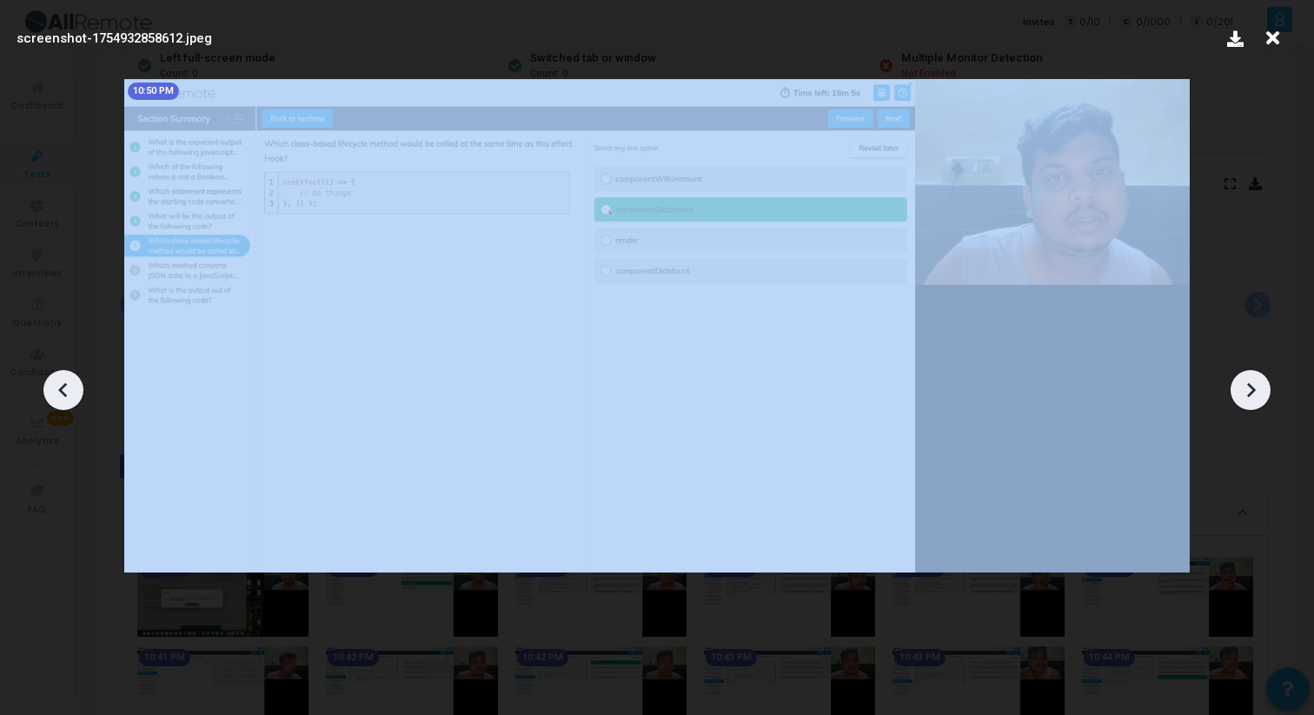
click at [1245, 386] on icon at bounding box center [1251, 390] width 26 height 26
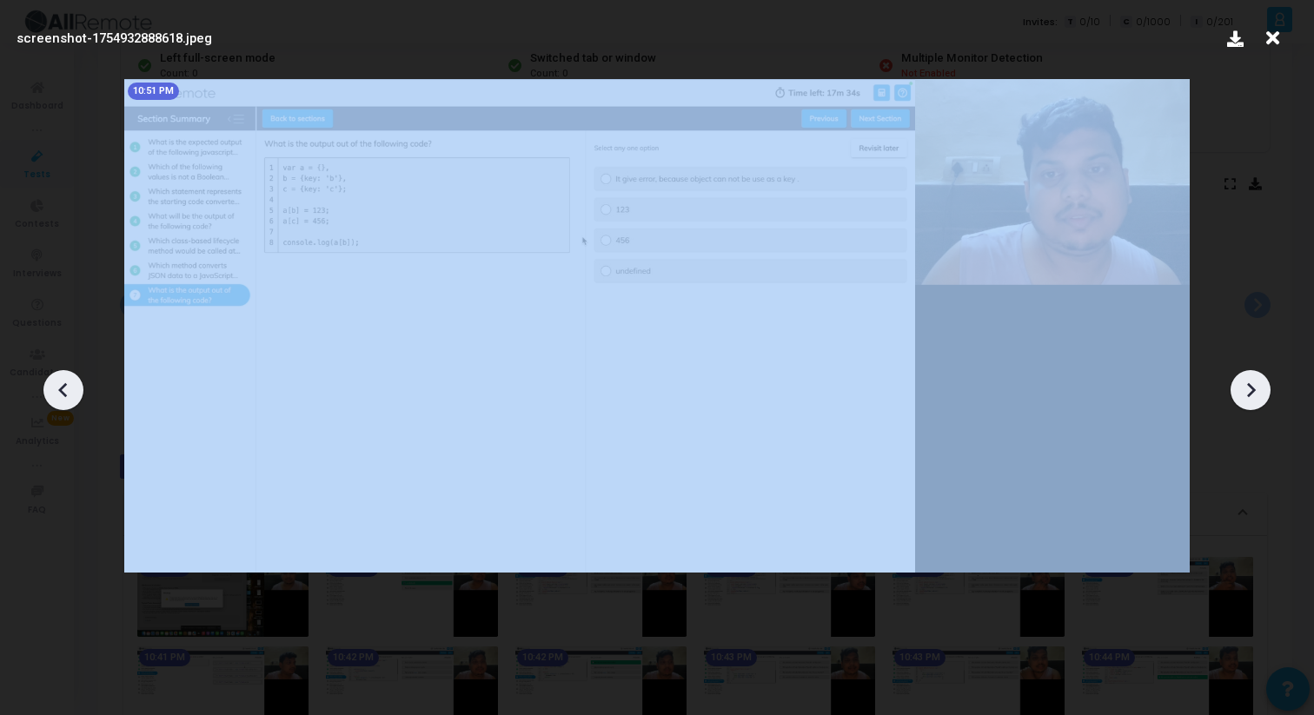
click at [1245, 386] on icon at bounding box center [1251, 390] width 26 height 26
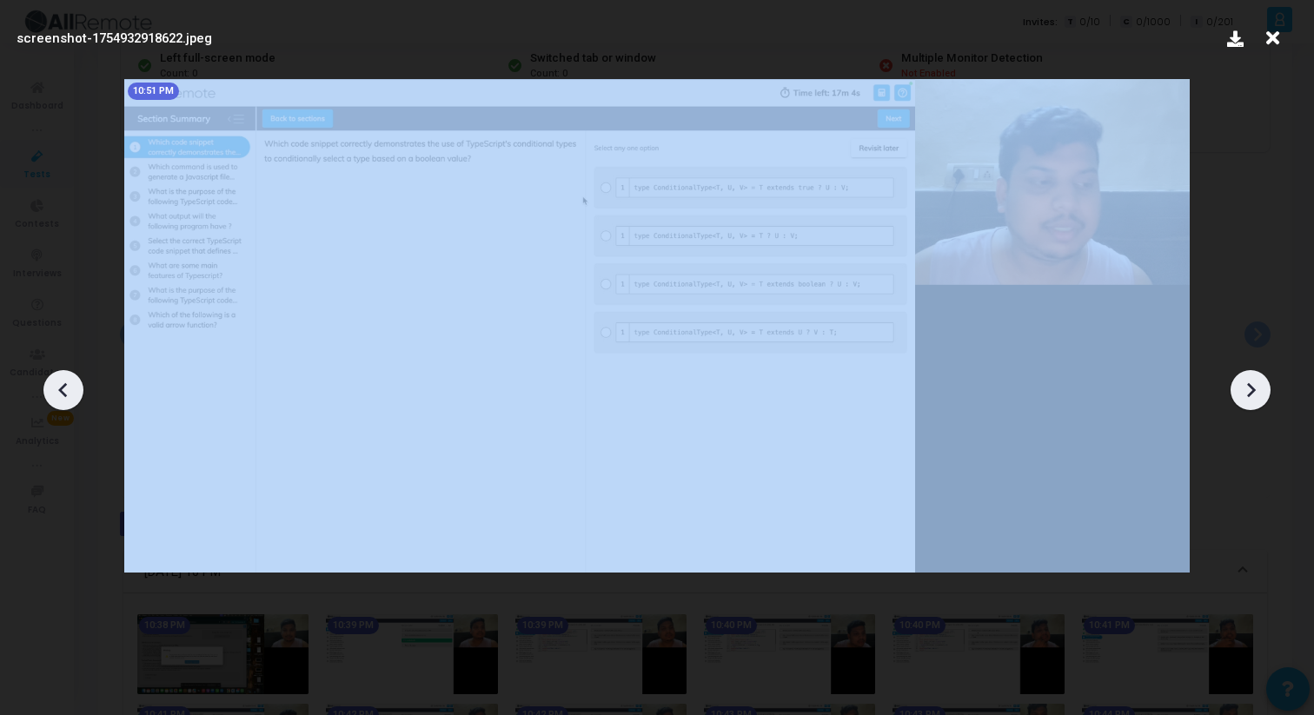
click at [1245, 386] on icon at bounding box center [1251, 390] width 26 height 26
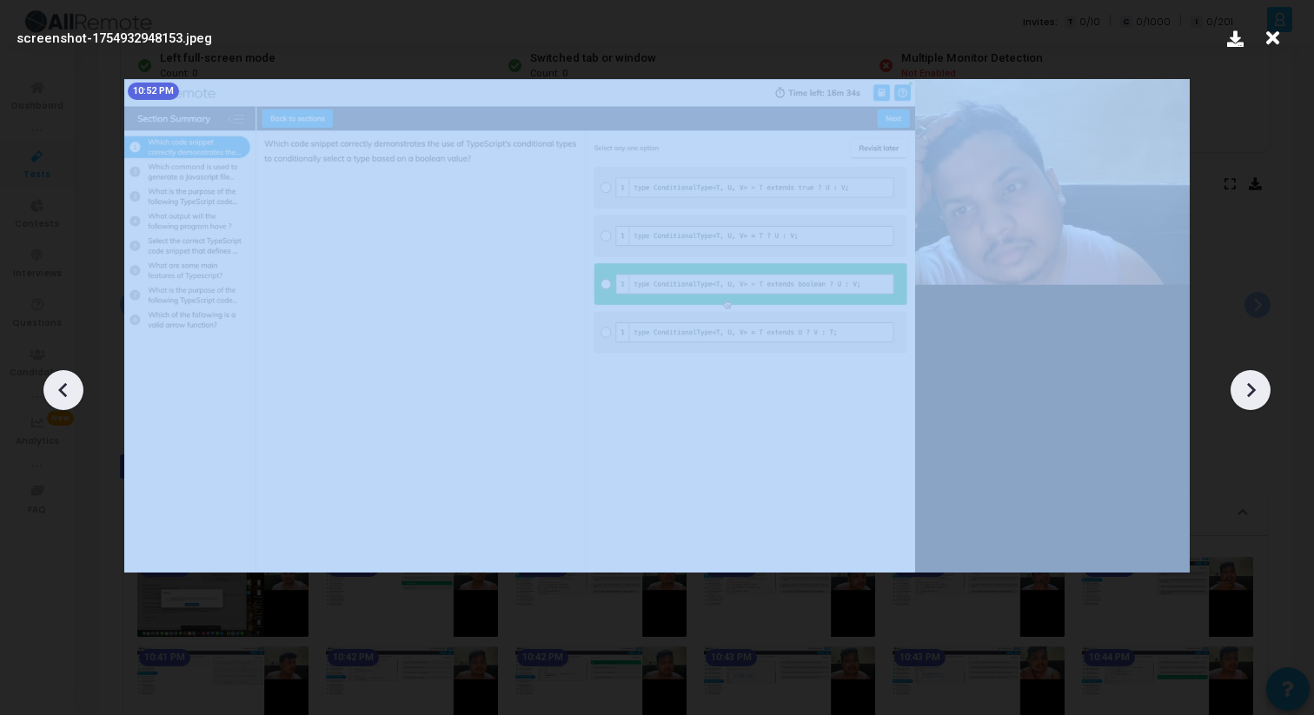
click at [1245, 386] on icon at bounding box center [1251, 390] width 26 height 26
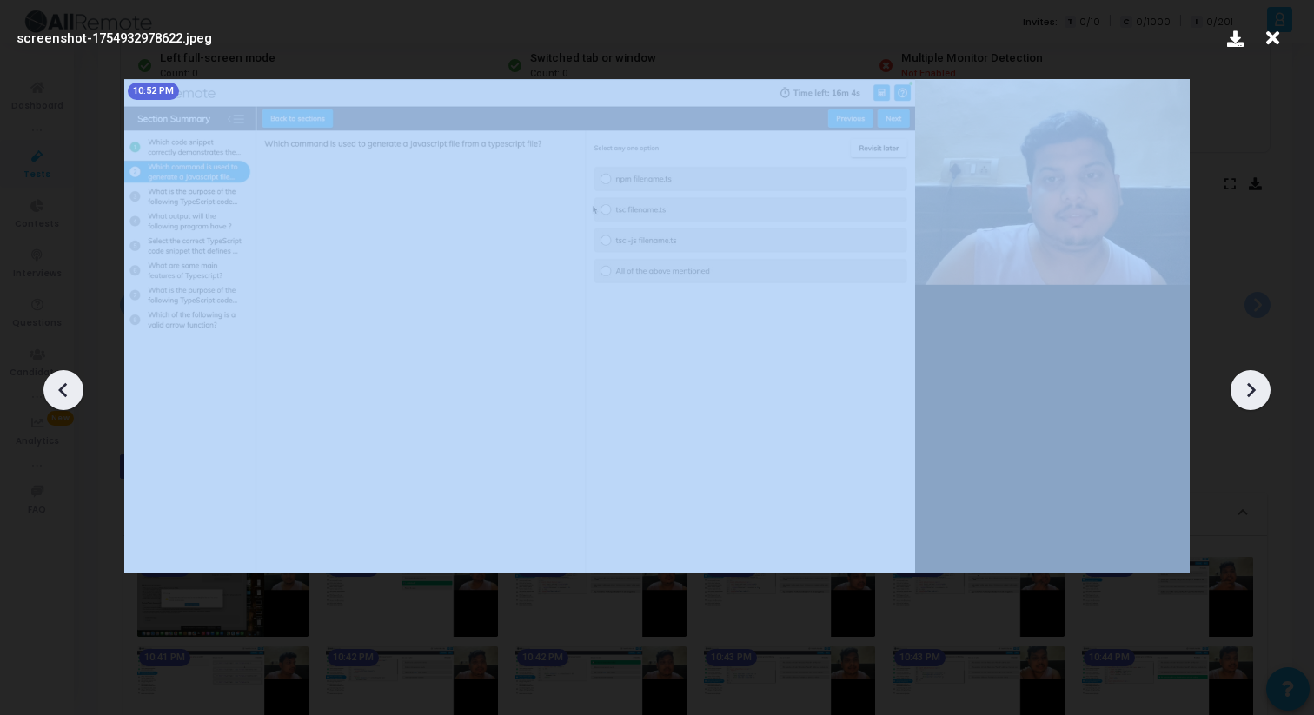
click at [1245, 386] on icon at bounding box center [1251, 390] width 26 height 26
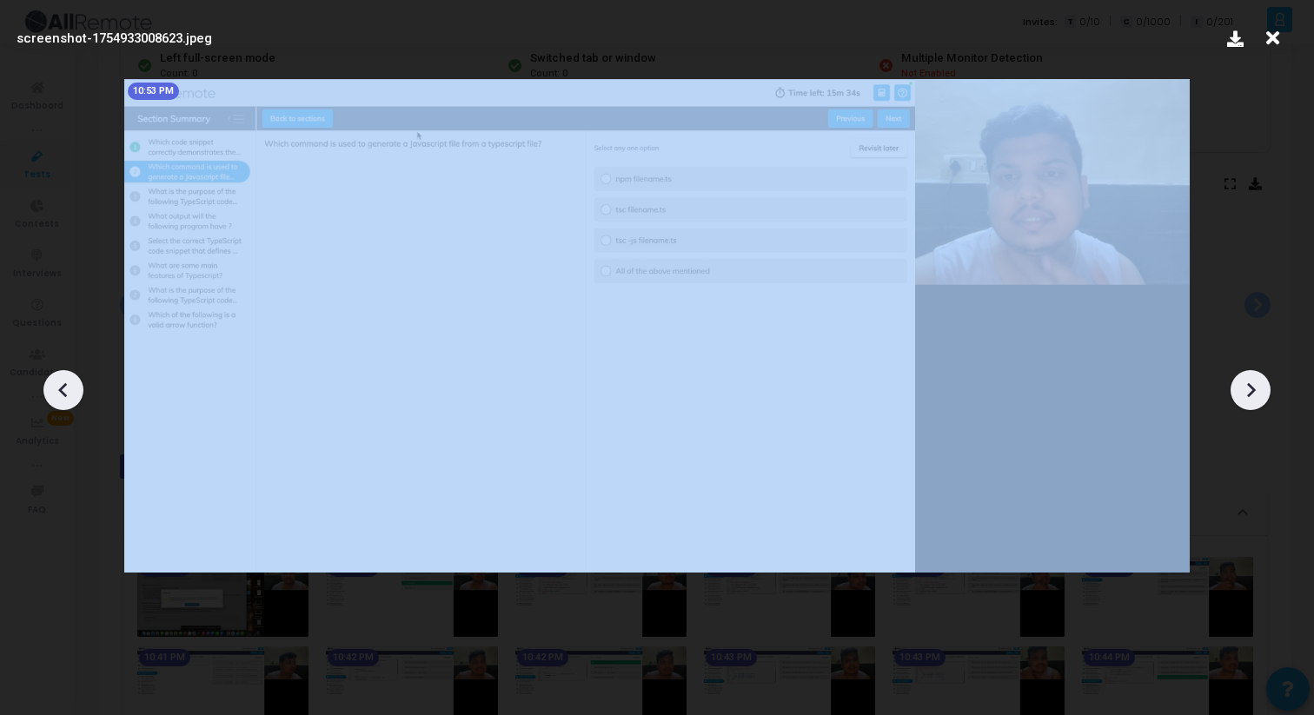
click at [1245, 386] on icon at bounding box center [1251, 390] width 26 height 26
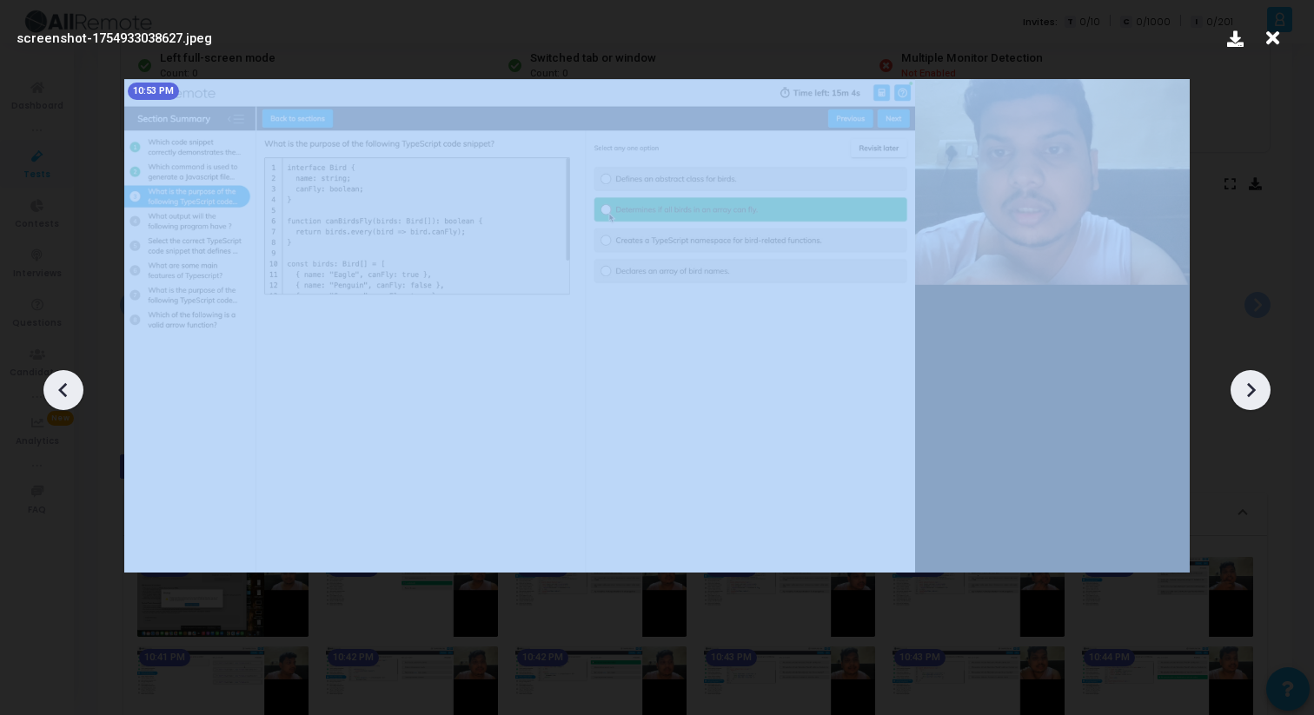
click at [1245, 386] on icon at bounding box center [1251, 390] width 26 height 26
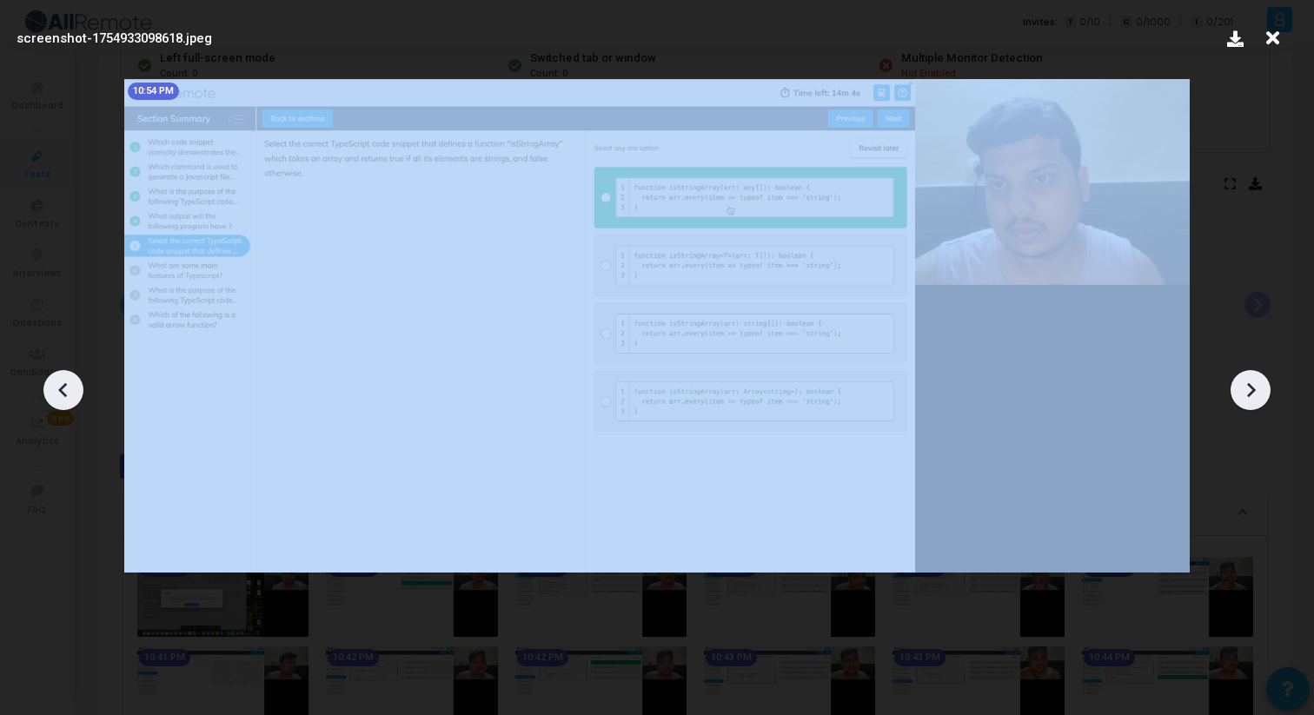
click at [1245, 386] on icon at bounding box center [1251, 390] width 26 height 26
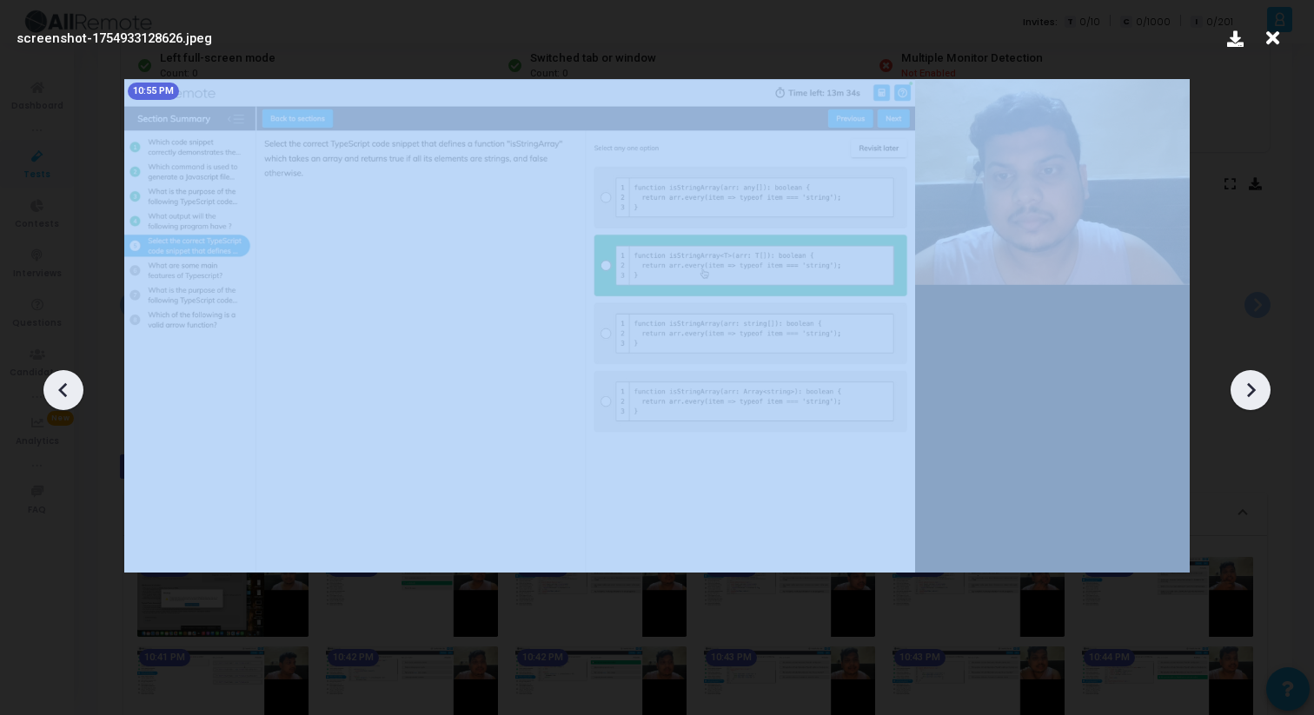
click at [1245, 386] on icon at bounding box center [1251, 390] width 26 height 26
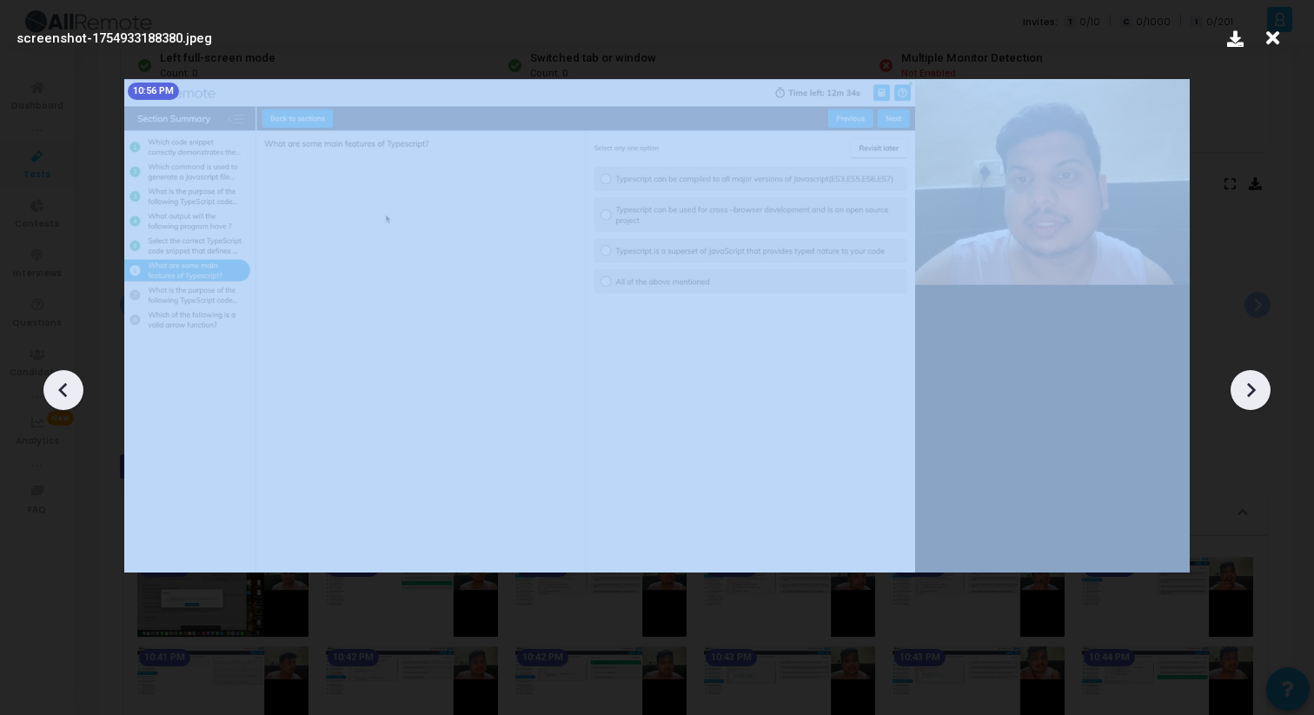
click at [1245, 386] on icon at bounding box center [1251, 390] width 26 height 26
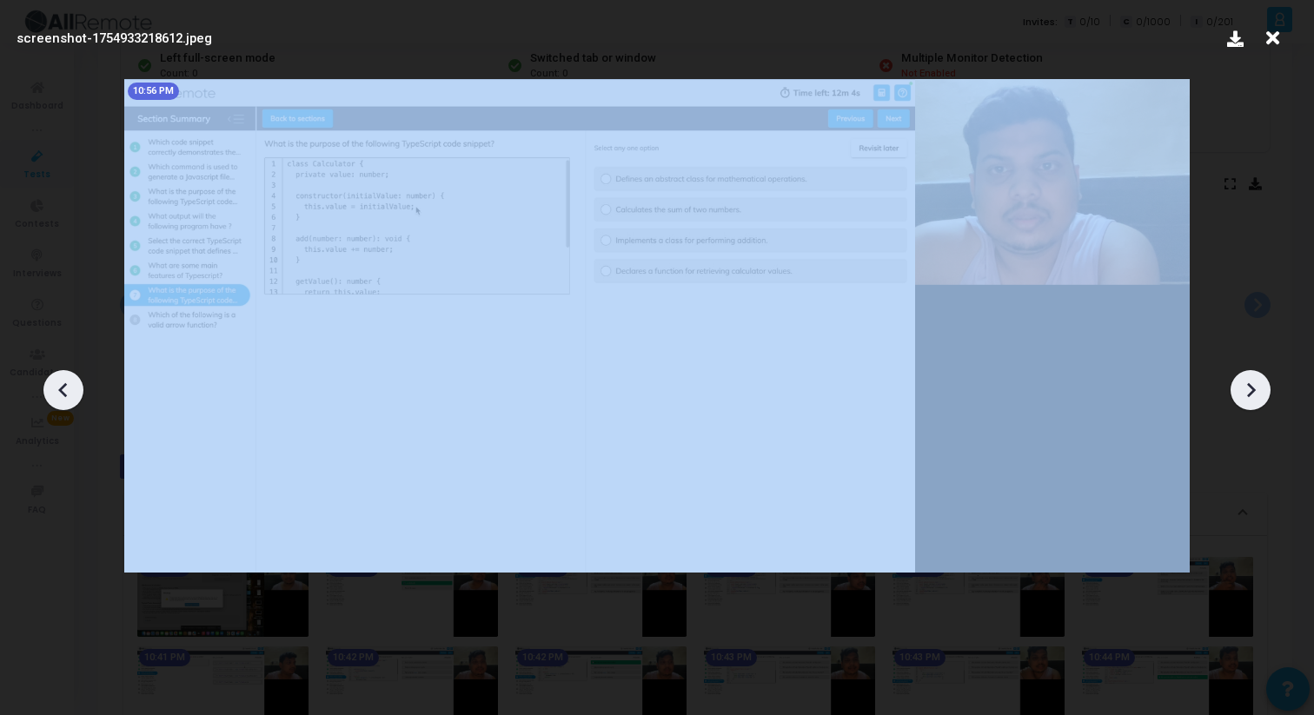
click at [1245, 386] on icon at bounding box center [1251, 390] width 26 height 26
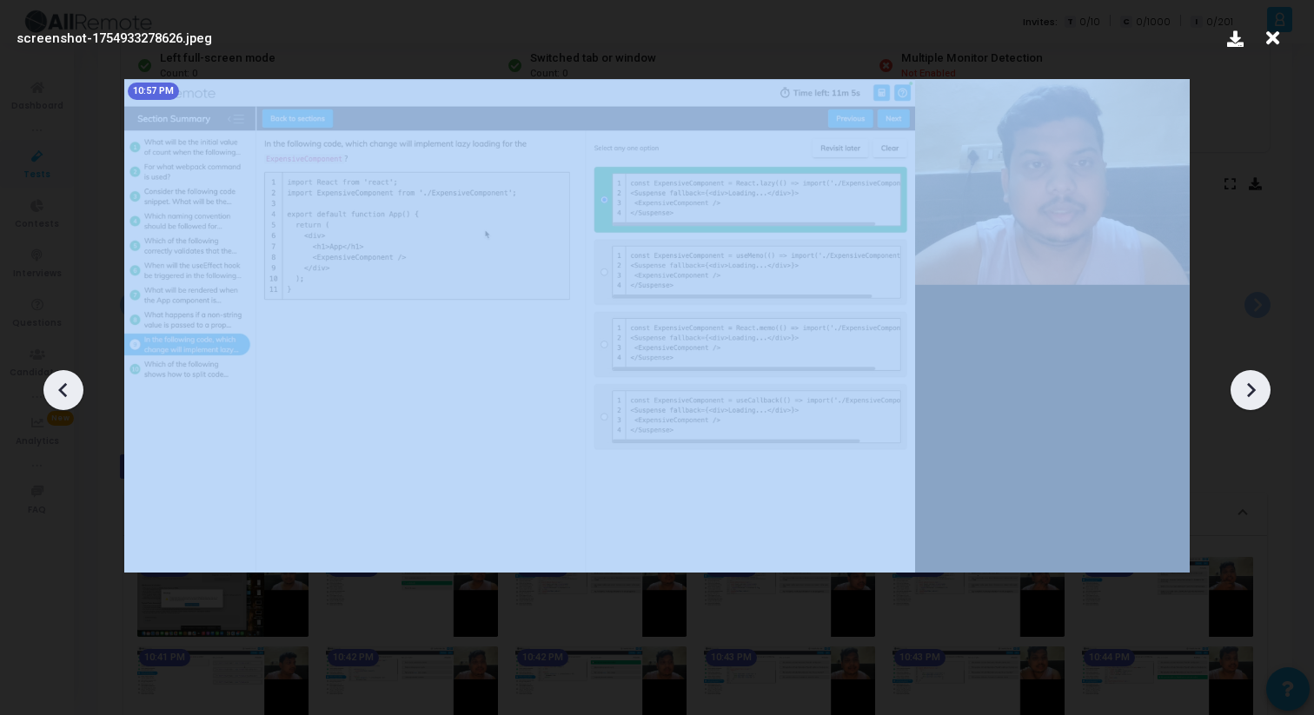
click at [1245, 386] on icon at bounding box center [1251, 390] width 26 height 26
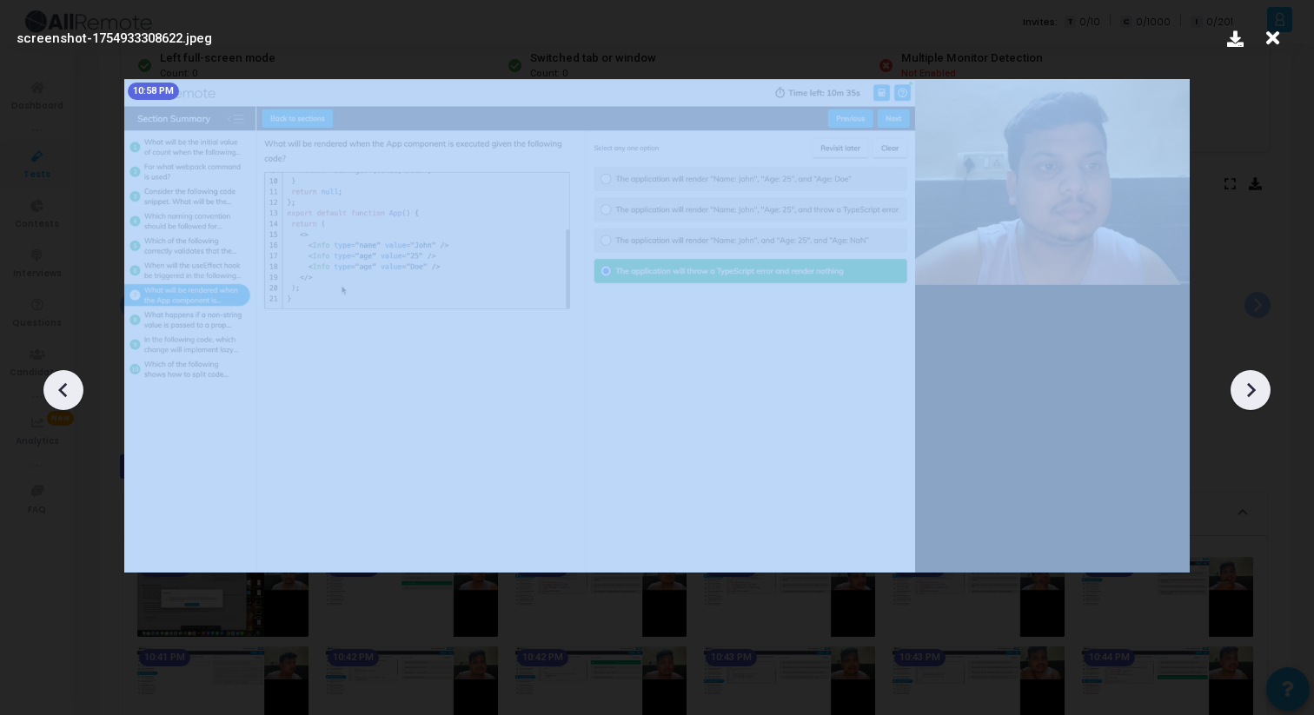
click at [1245, 386] on icon at bounding box center [1251, 390] width 26 height 26
